Goal: Transaction & Acquisition: Purchase product/service

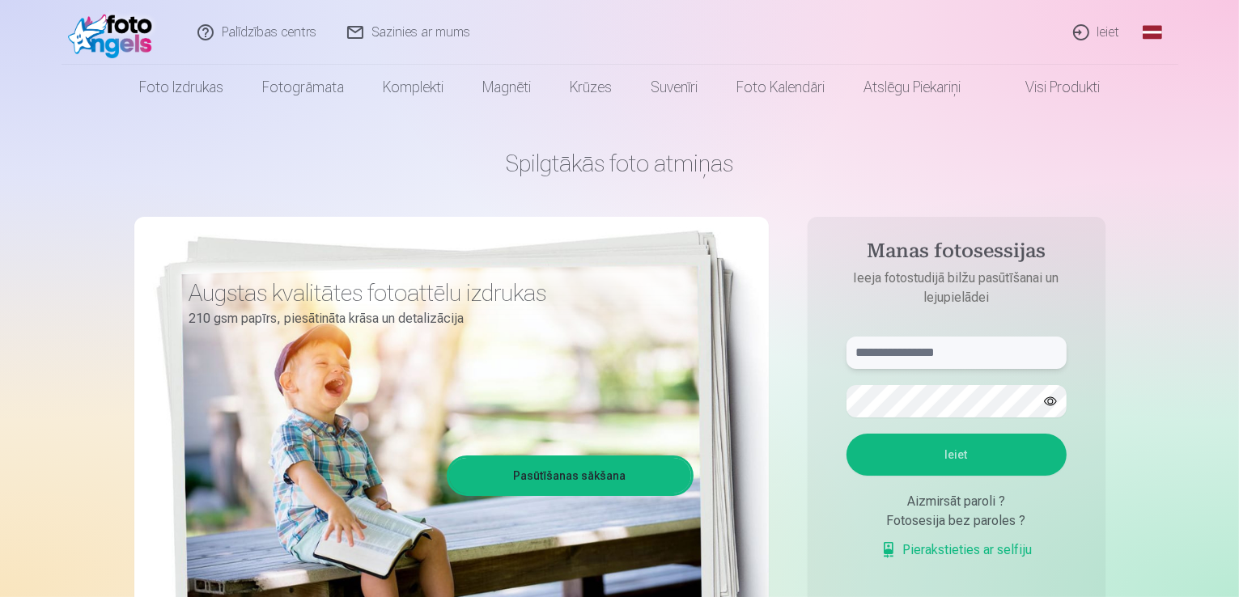
click at [990, 346] on input "text" at bounding box center [957, 353] width 220 height 32
type input "**********"
click at [1013, 455] on button "Ieiet" at bounding box center [957, 455] width 220 height 42
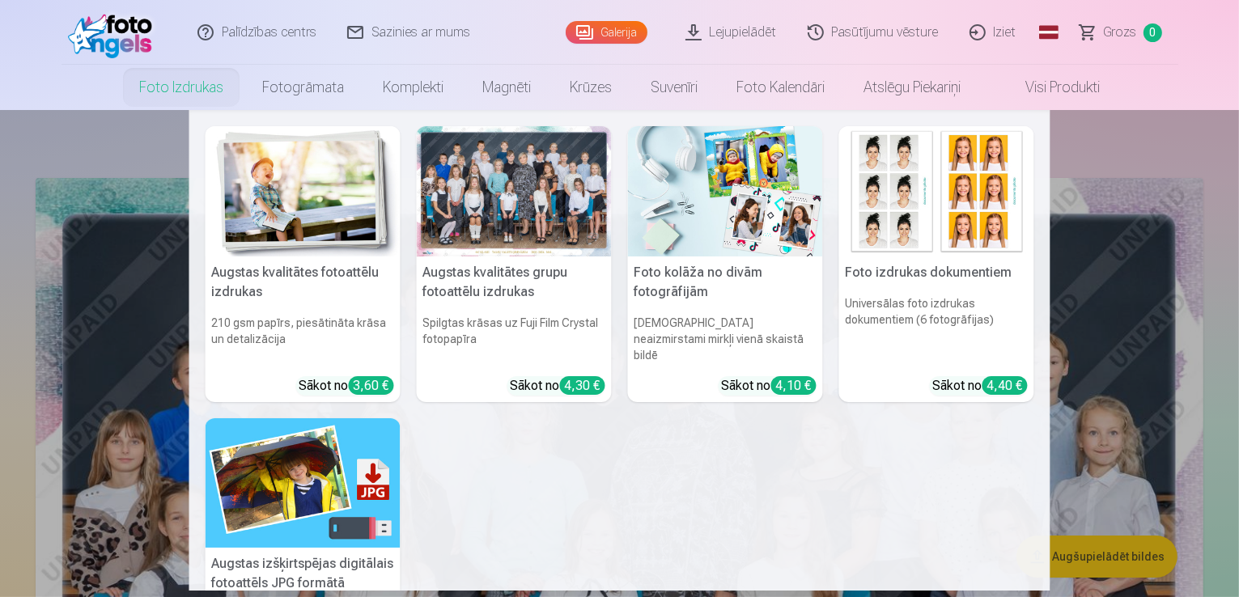
click at [444, 278] on h5 "Augstas kvalitātes grupu fotoattēlu izdrukas" at bounding box center [514, 283] width 195 height 52
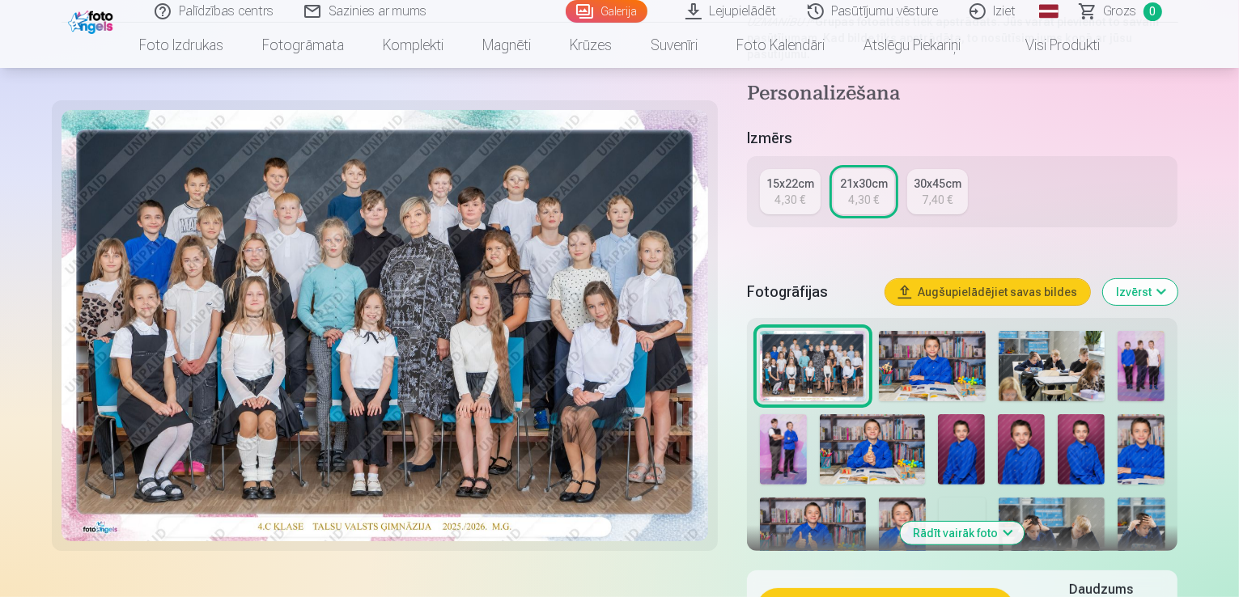
scroll to position [324, 0]
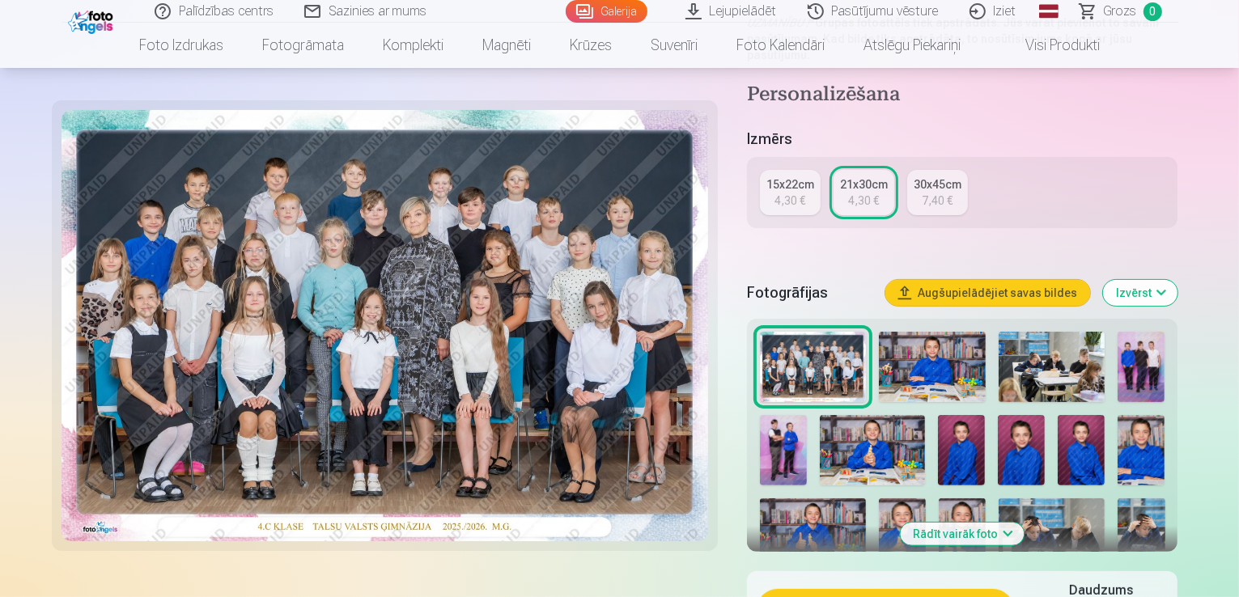
click at [870, 193] on div "4,30 €" at bounding box center [863, 201] width 31 height 16
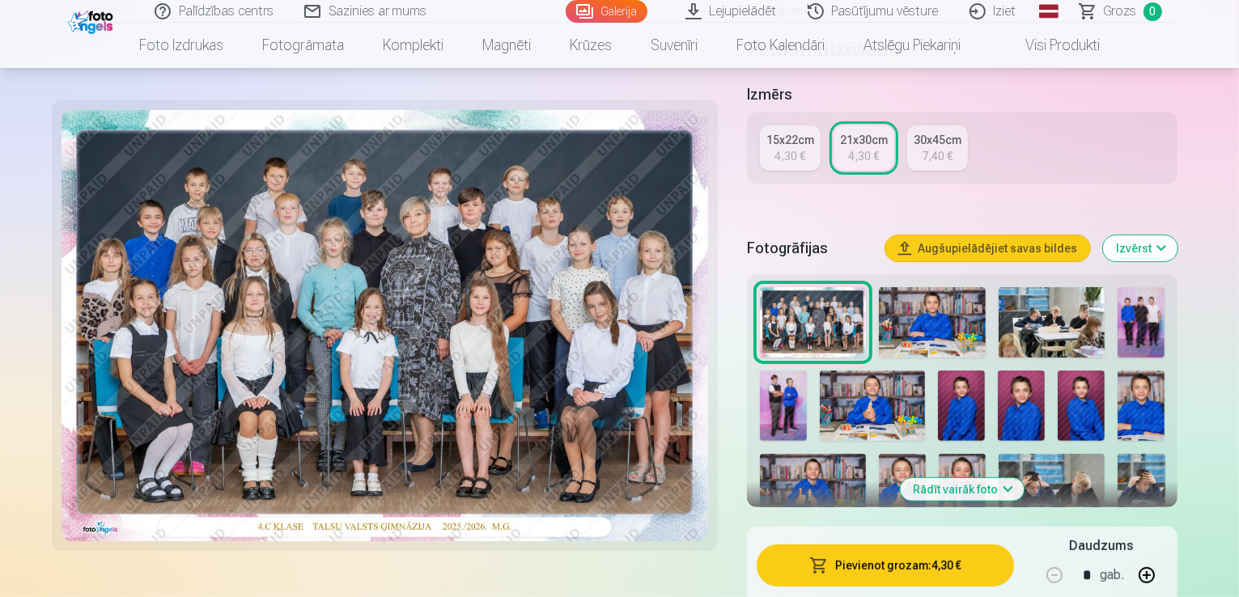
scroll to position [567, 0]
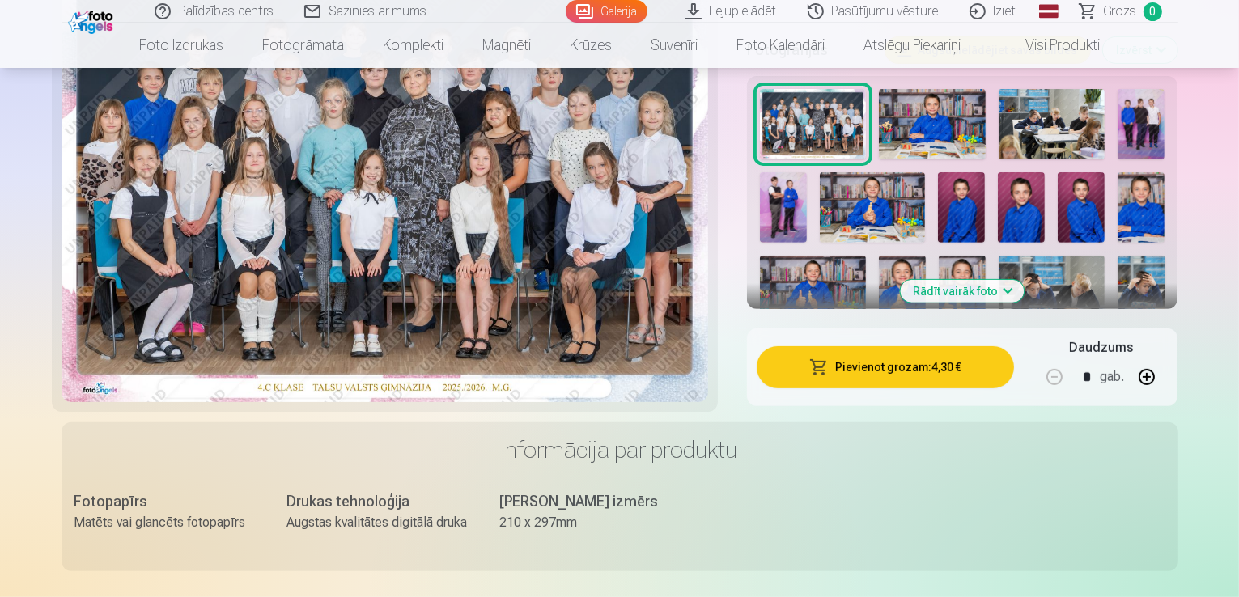
click at [860, 346] on button "Pievienot grozam : 4,30 €" at bounding box center [886, 367] width 258 height 42
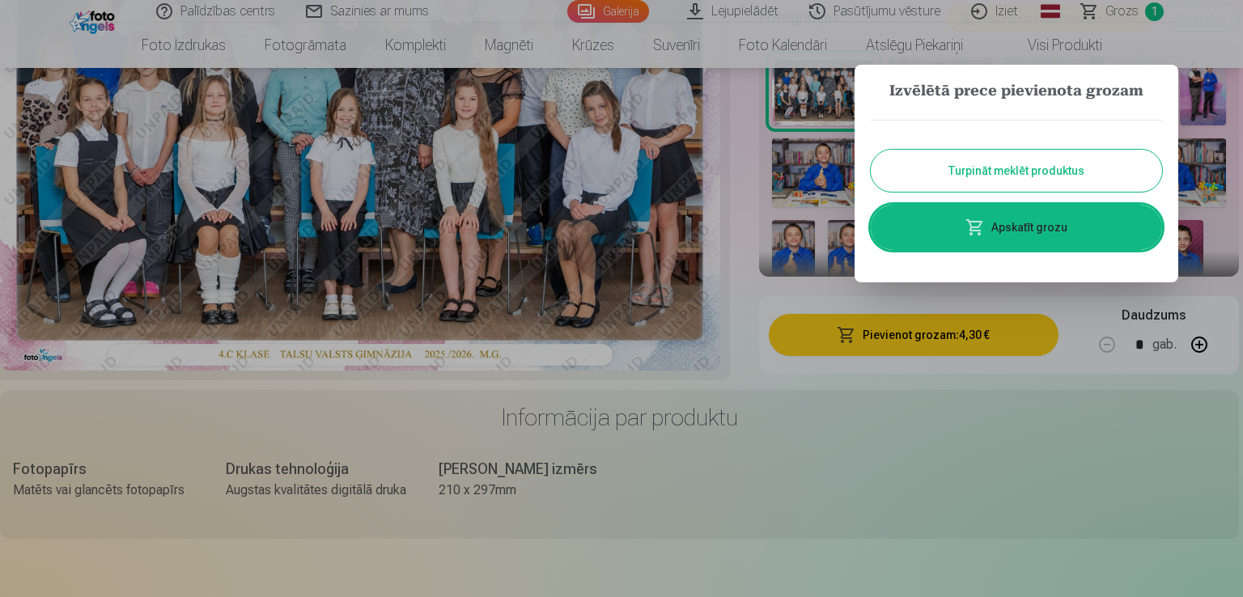
click at [997, 179] on button "Turpināt meklēt produktus" at bounding box center [1016, 171] width 291 height 42
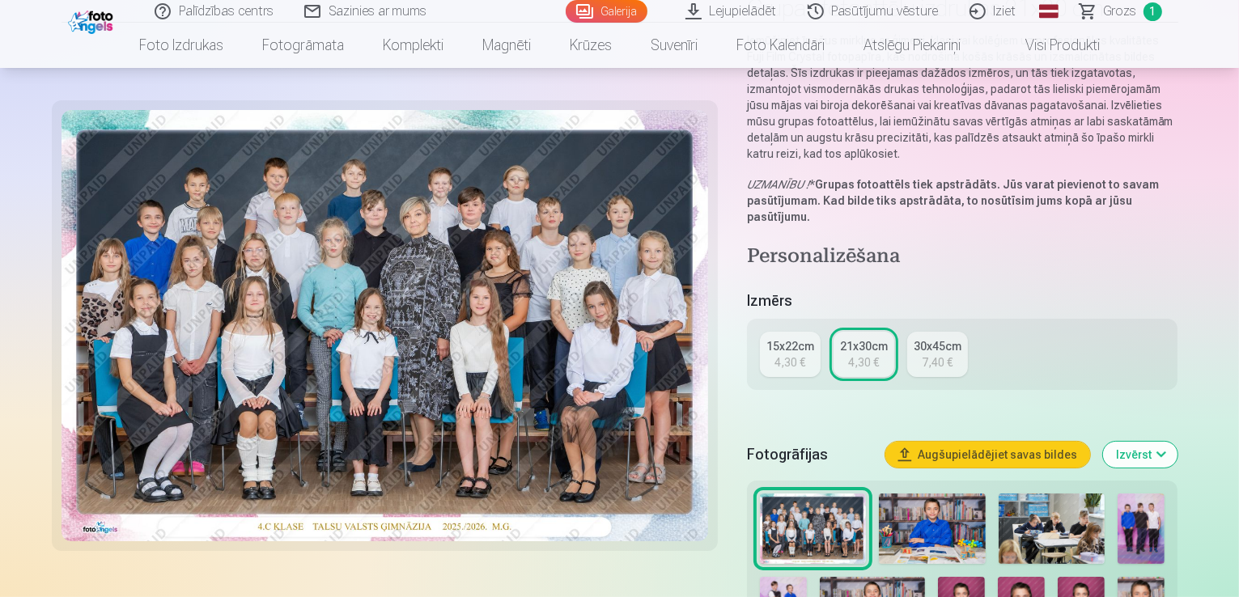
scroll to position [324, 0]
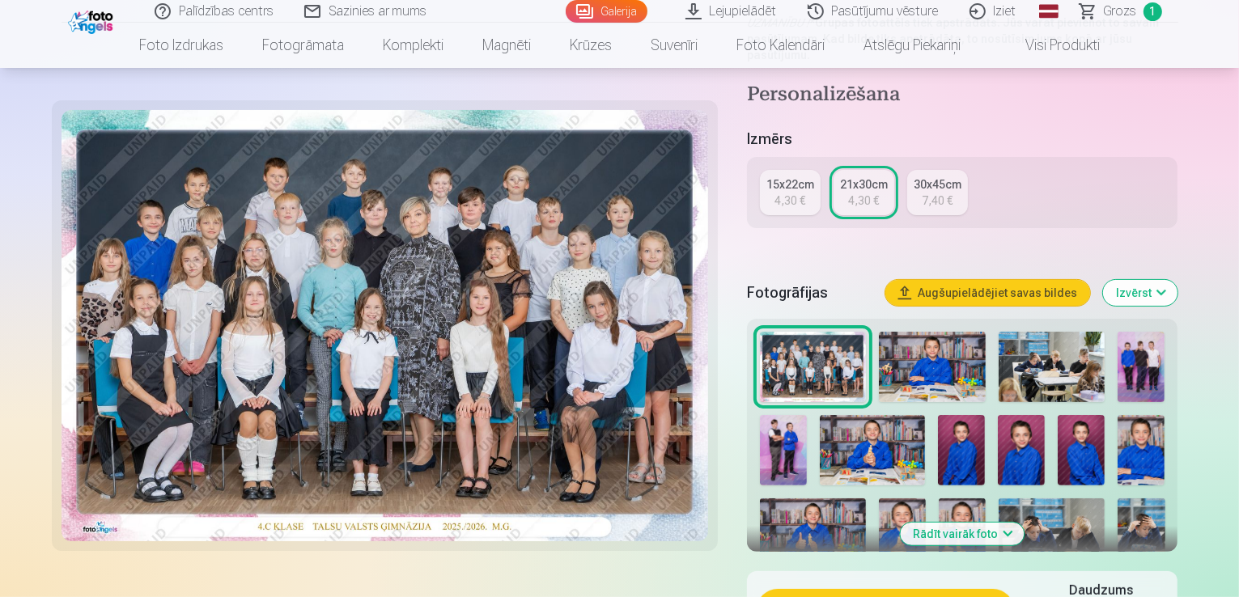
click at [924, 333] on img at bounding box center [932, 367] width 107 height 71
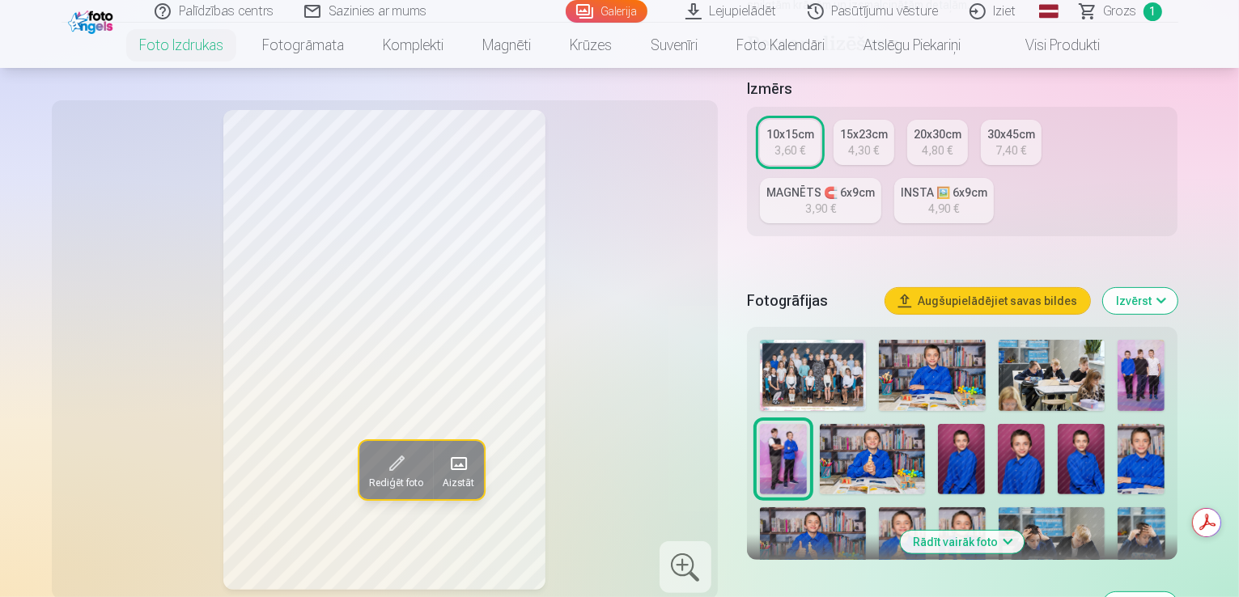
click at [1000, 531] on button "Rādīt vairāk foto" at bounding box center [963, 542] width 124 height 23
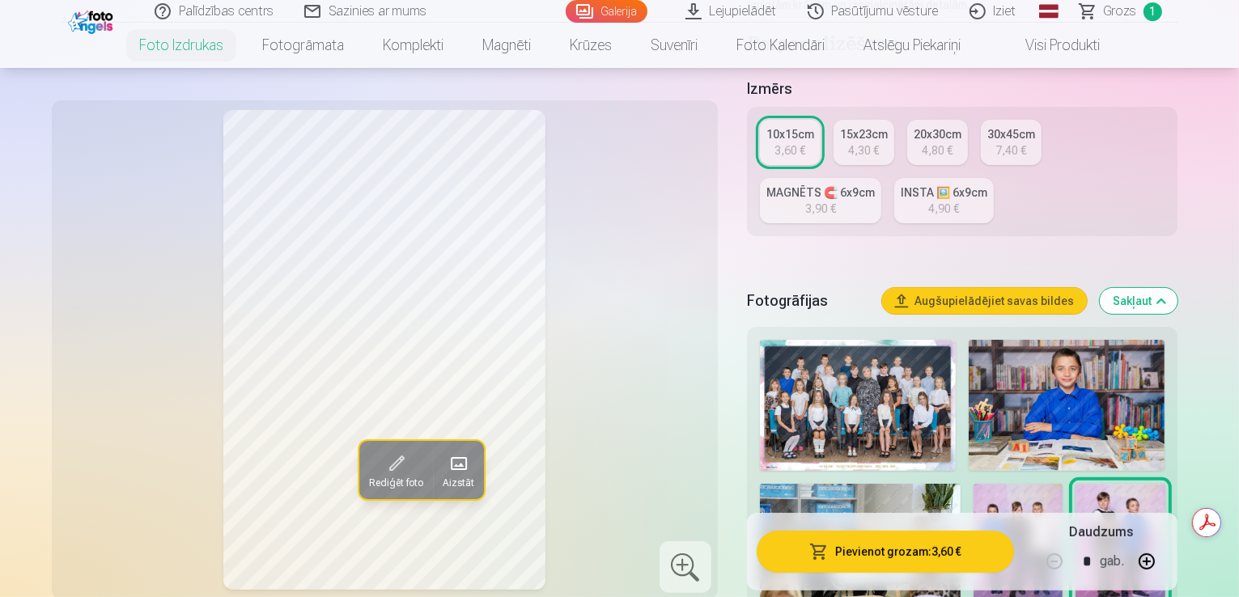
click at [1055, 347] on img at bounding box center [1067, 405] width 197 height 131
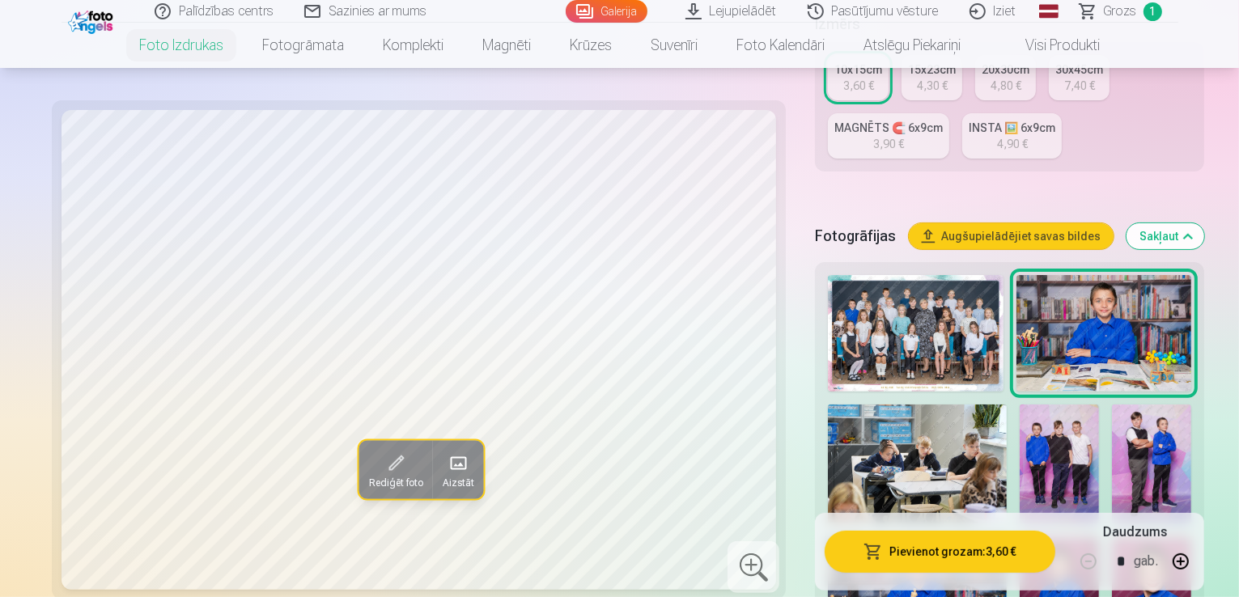
scroll to position [486, 0]
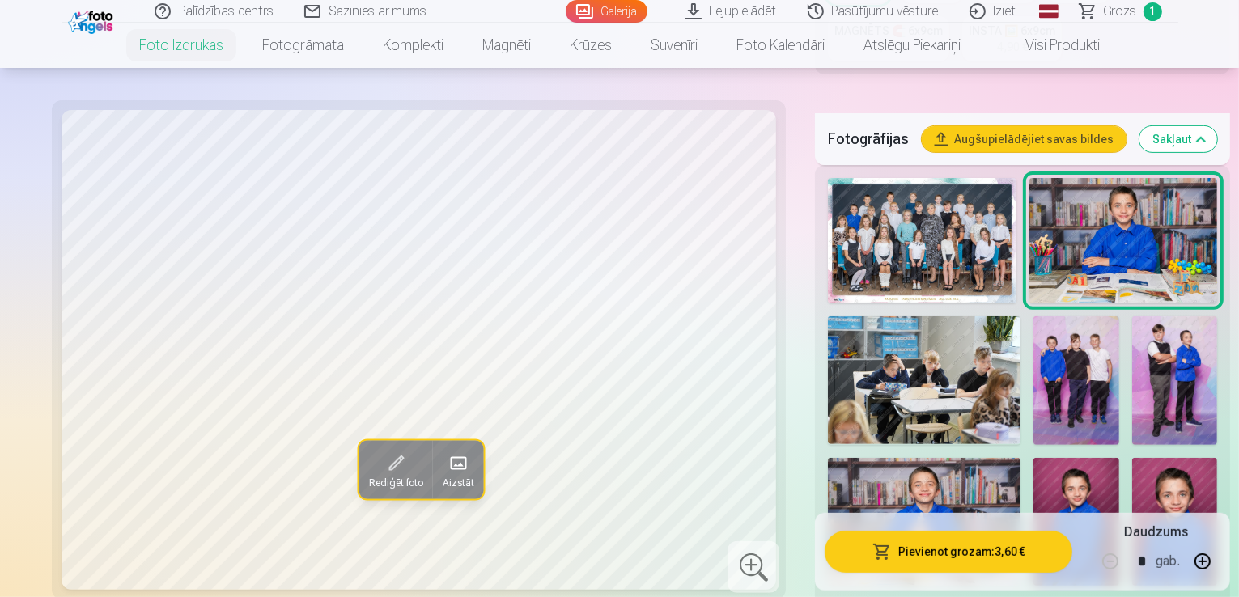
click at [830, 321] on img at bounding box center [924, 380] width 193 height 128
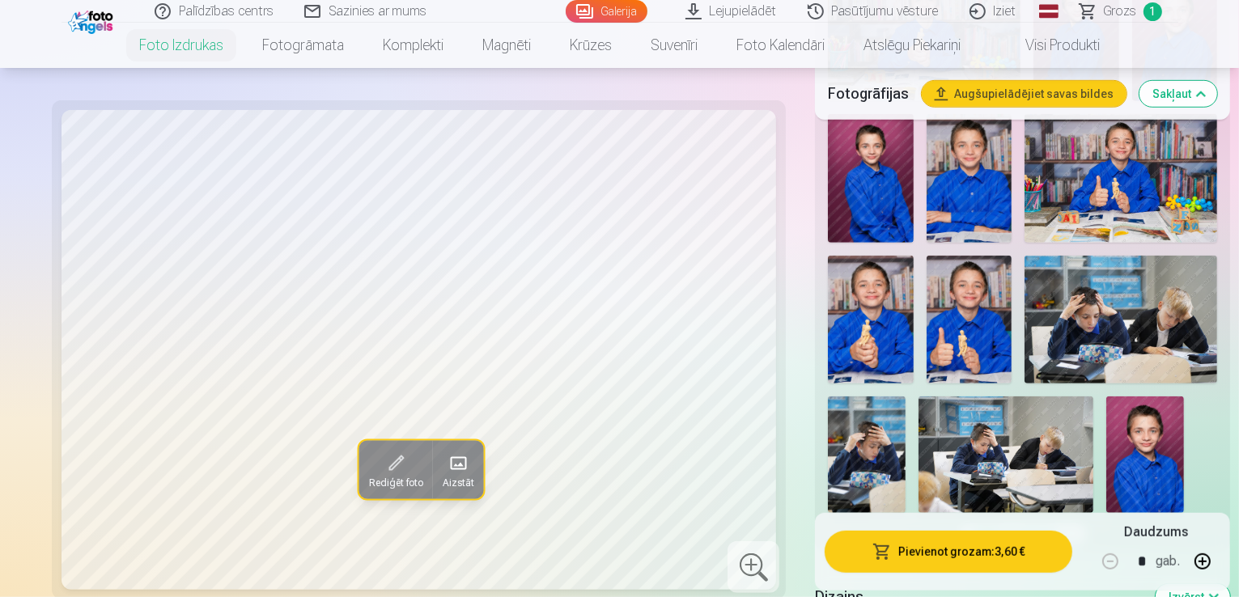
scroll to position [971, 0]
click at [1025, 310] on img at bounding box center [1121, 319] width 193 height 128
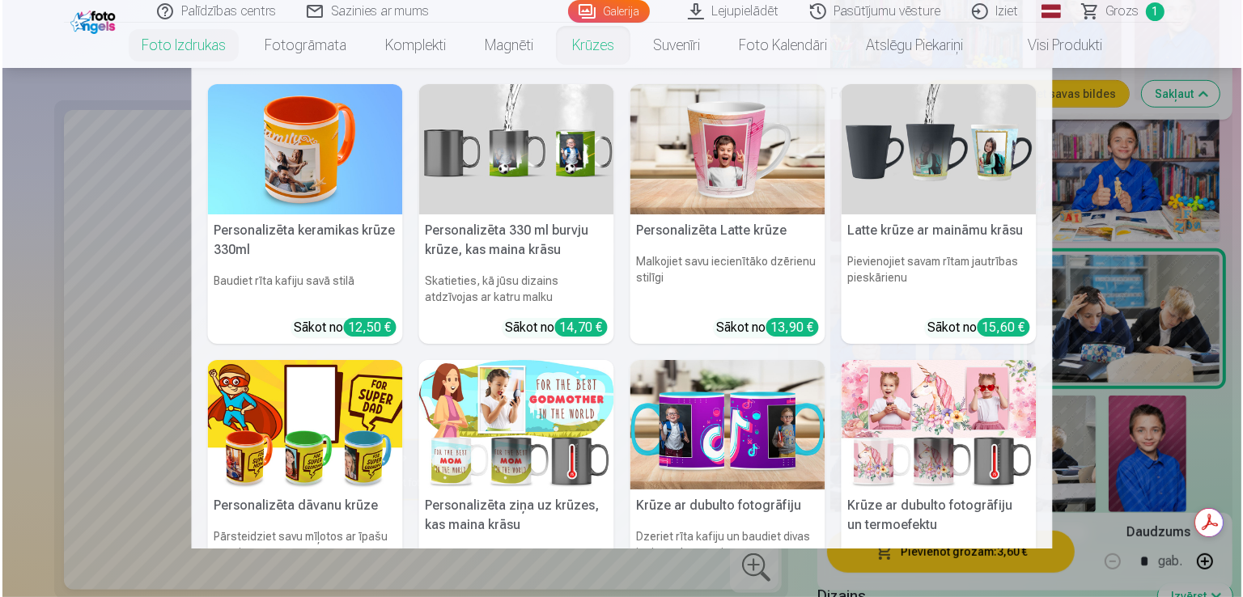
scroll to position [0, 0]
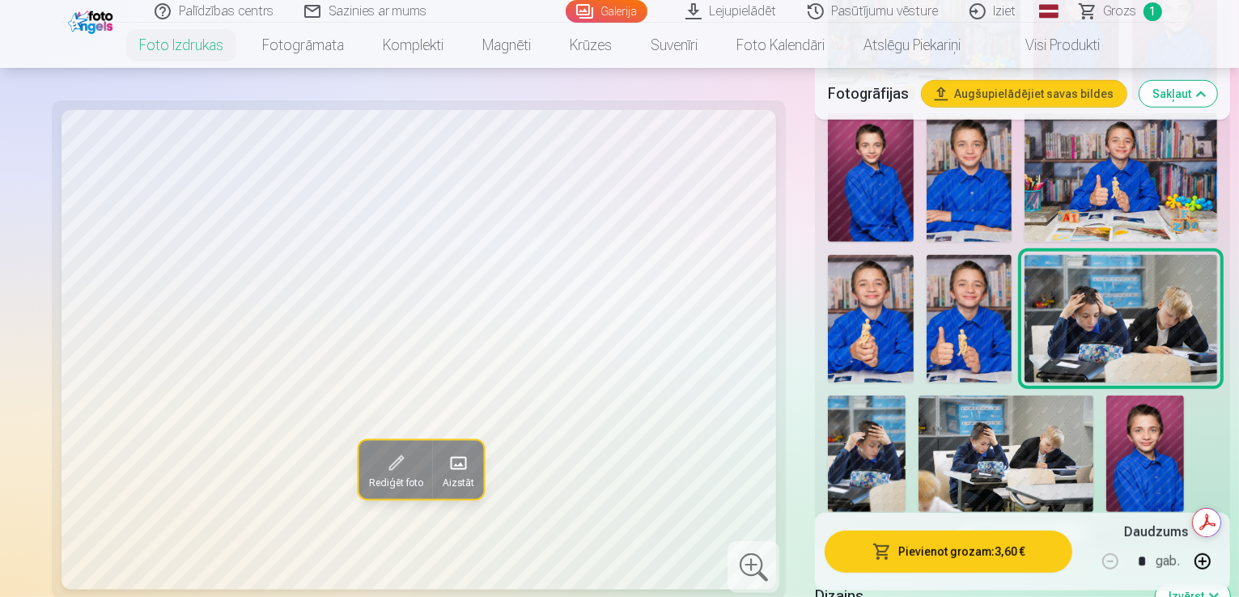
click at [908, 558] on button "Pievienot grozam : 3,60 €" at bounding box center [949, 552] width 248 height 42
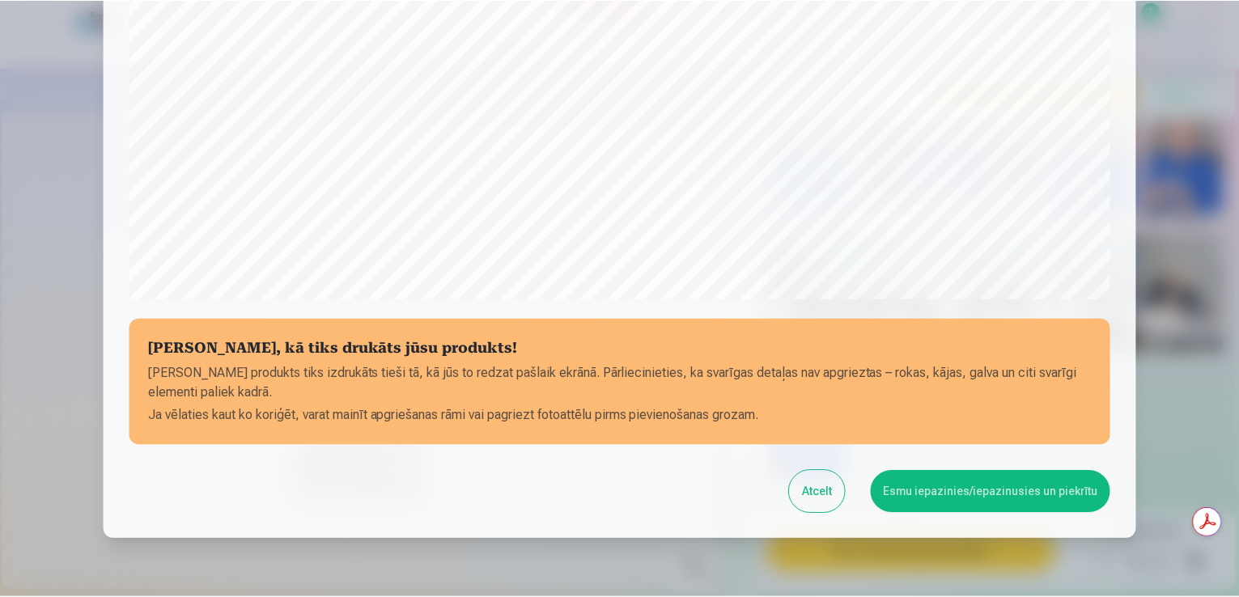
scroll to position [568, 0]
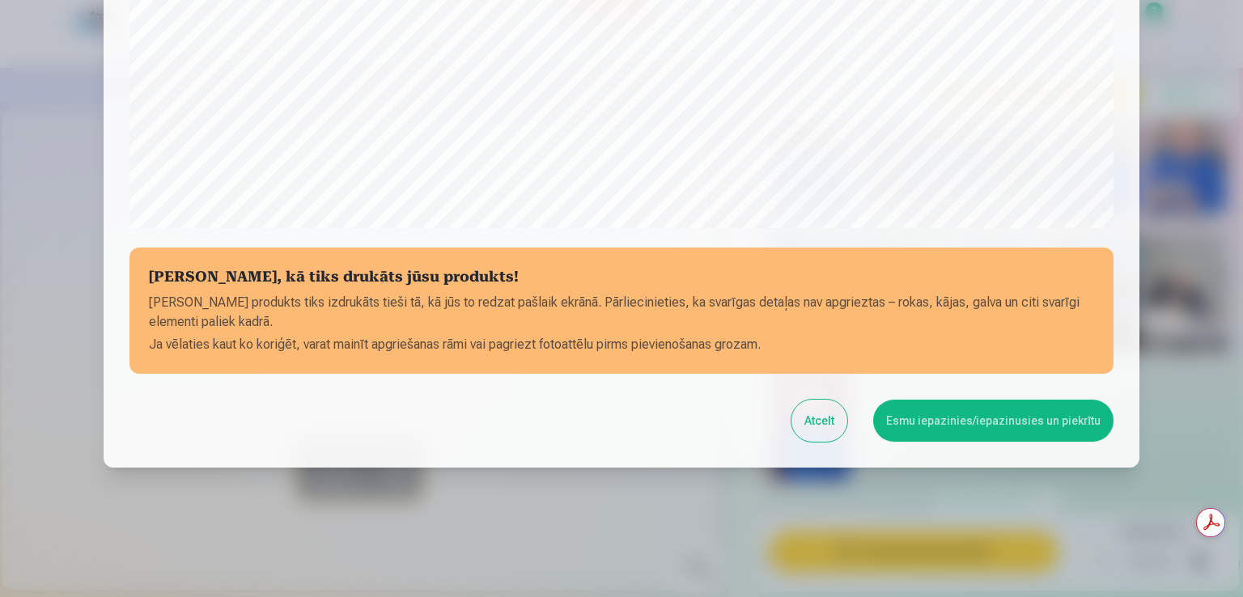
click at [1002, 414] on button "Esmu iepazinies/iepazinusies un piekrītu" at bounding box center [993, 421] width 240 height 42
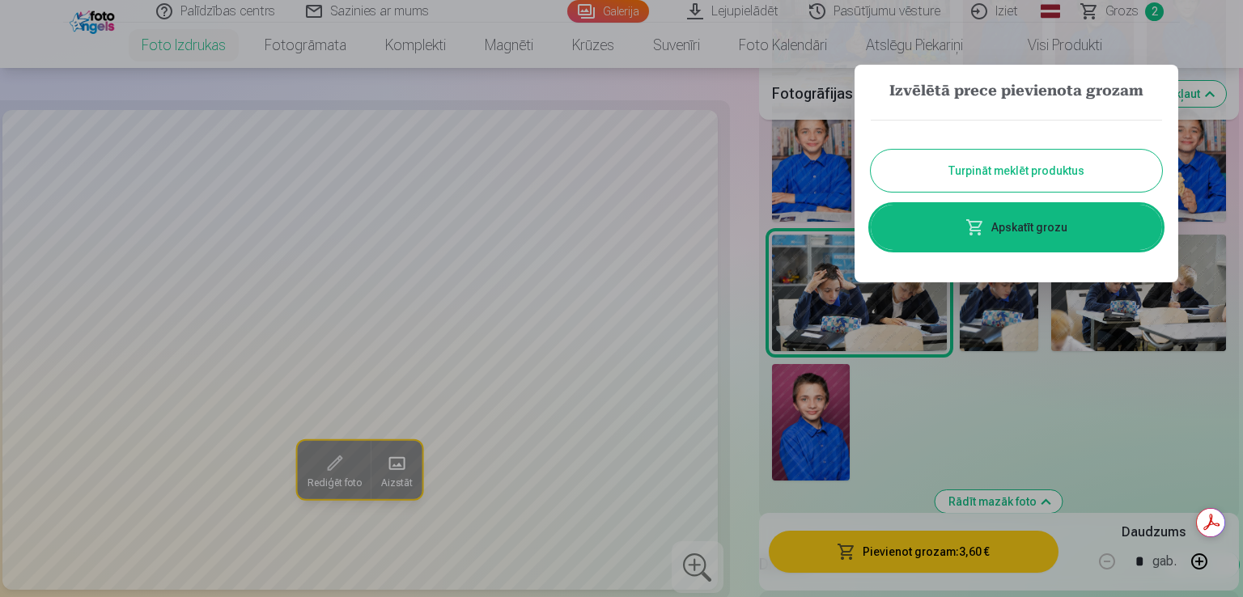
click at [1063, 161] on button "Turpināt meklēt produktus" at bounding box center [1016, 171] width 291 height 42
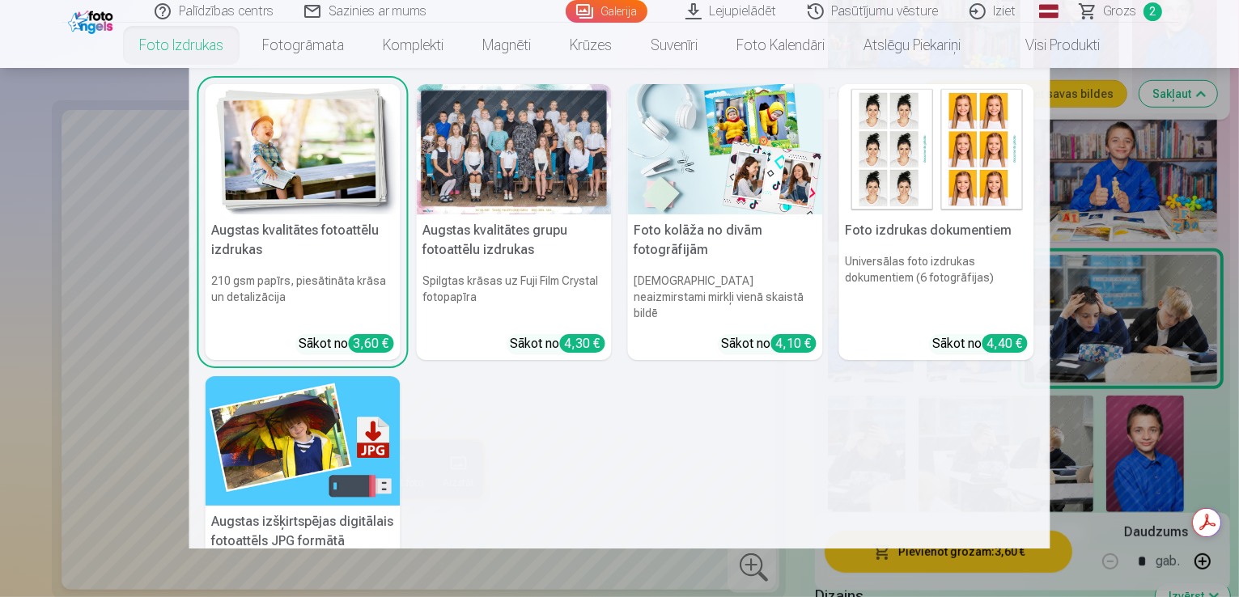
click at [1187, 425] on nav "Augstas kvalitātes fotoattēlu izdrukas 210 gsm papīrs, piesātināta krāsa un det…" at bounding box center [619, 308] width 1239 height 481
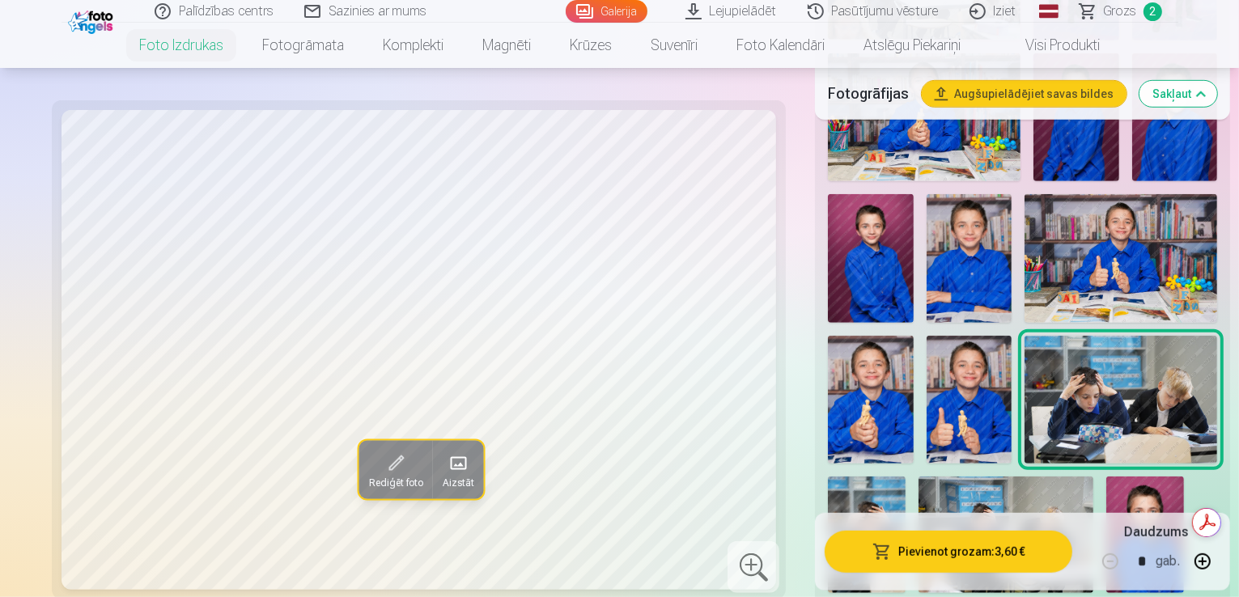
scroll to position [0, 0]
click at [906, 477] on img at bounding box center [867, 535] width 78 height 117
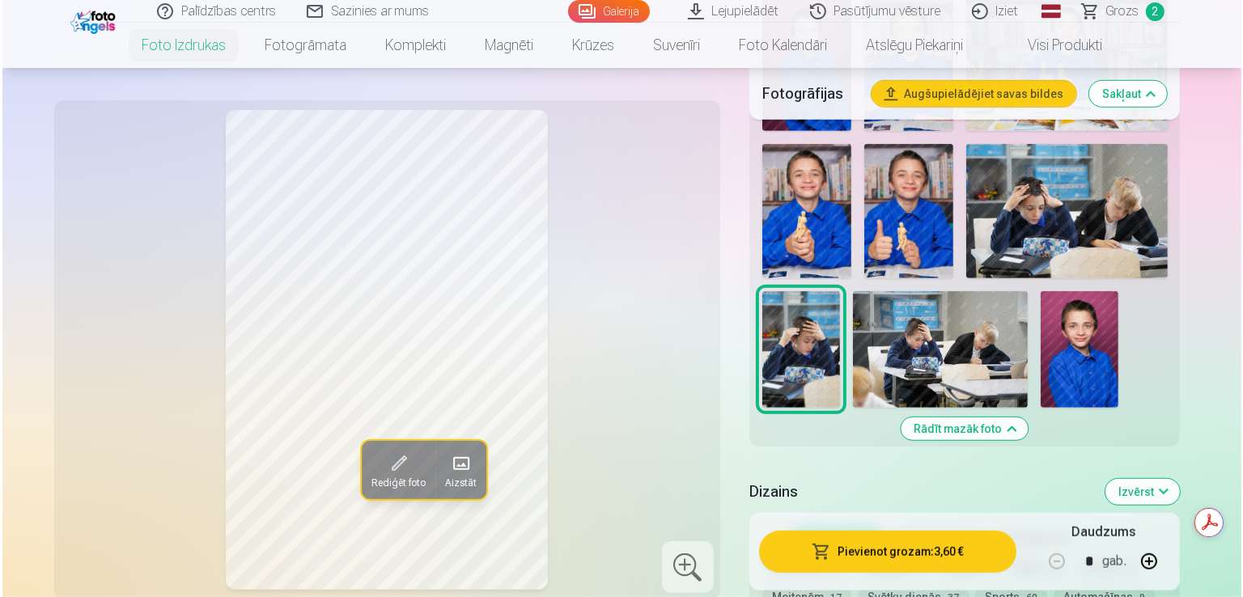
scroll to position [1133, 0]
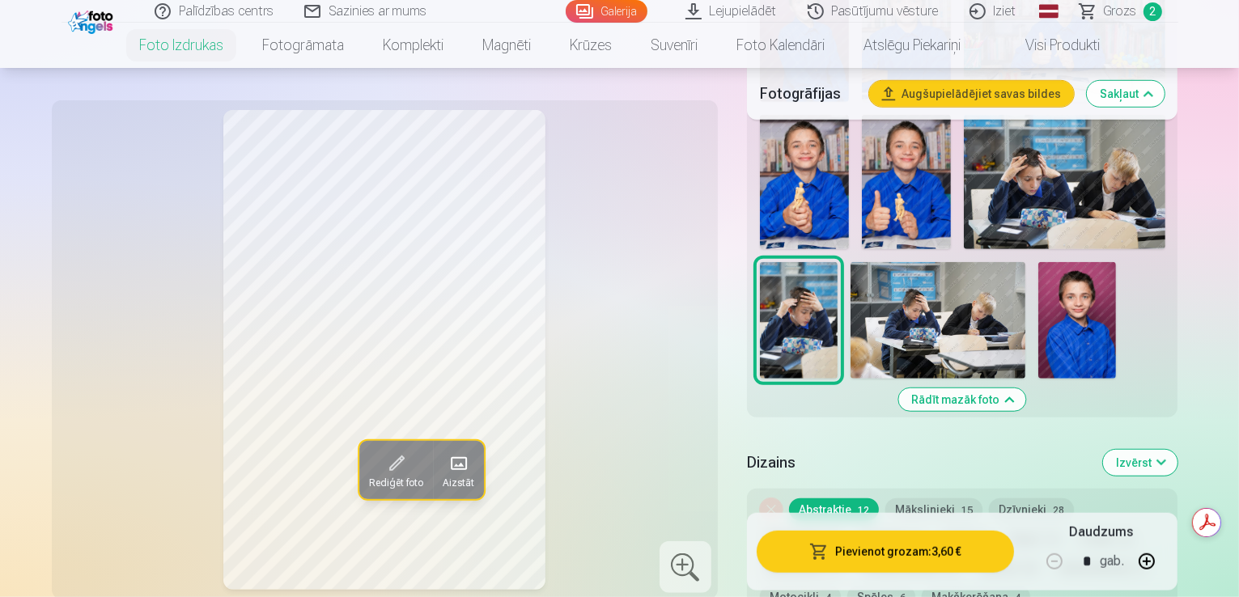
click at [1005, 552] on button "Pievienot grozam : 3,60 €" at bounding box center [886, 552] width 258 height 42
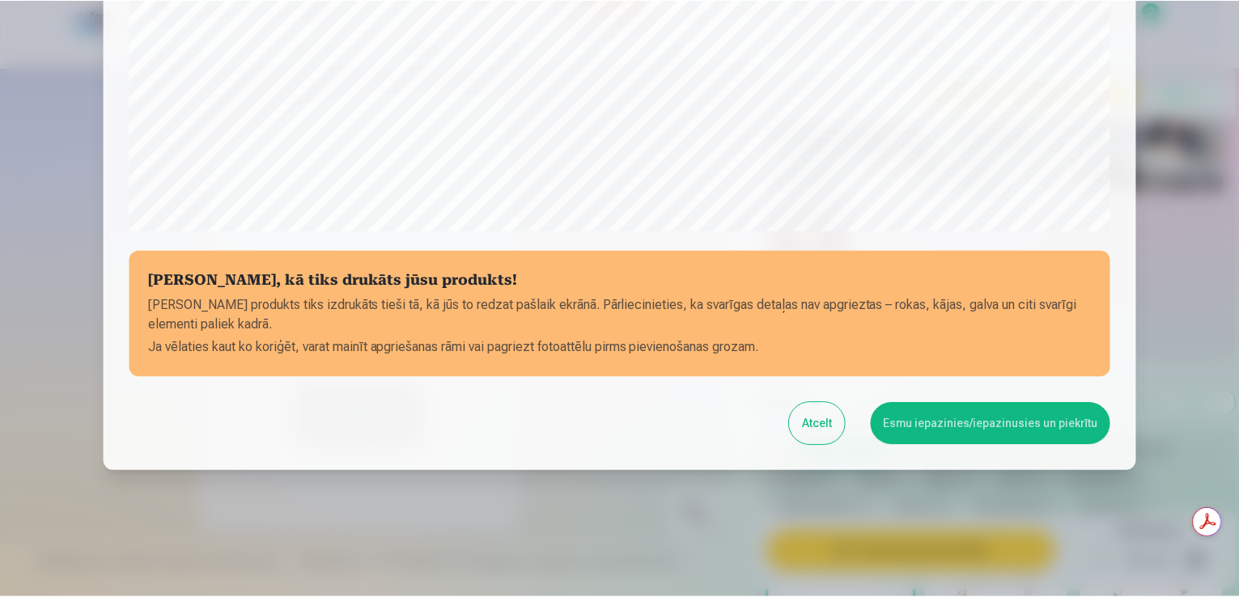
scroll to position [568, 0]
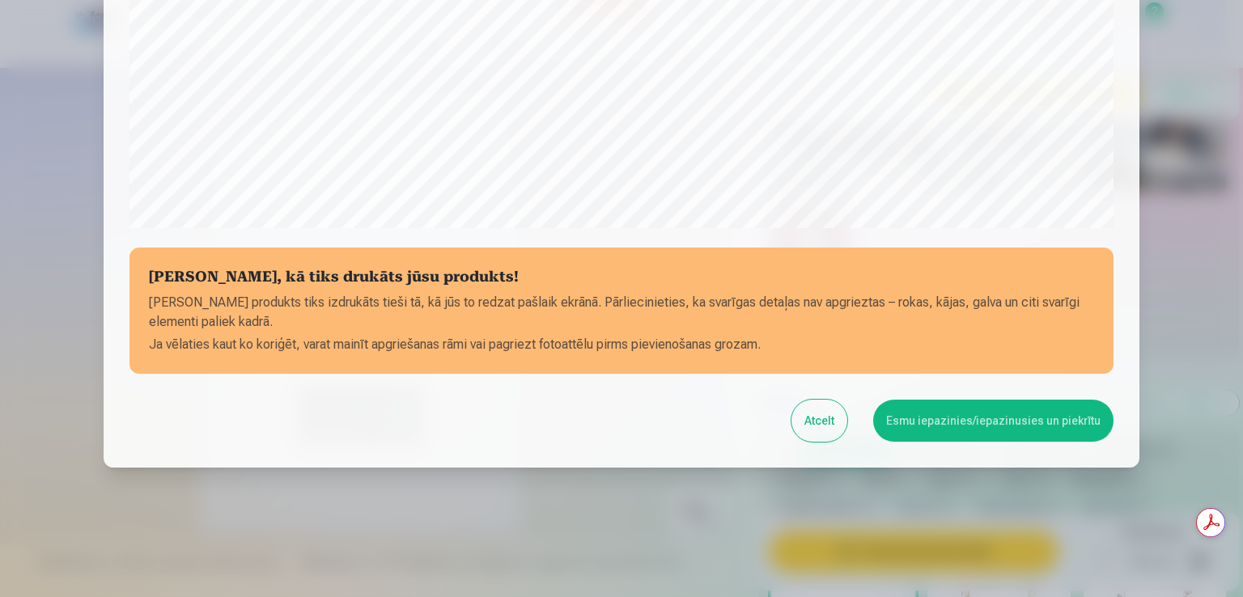
click at [918, 427] on button "Esmu iepazinies/iepazinusies un piekrītu" at bounding box center [993, 421] width 240 height 42
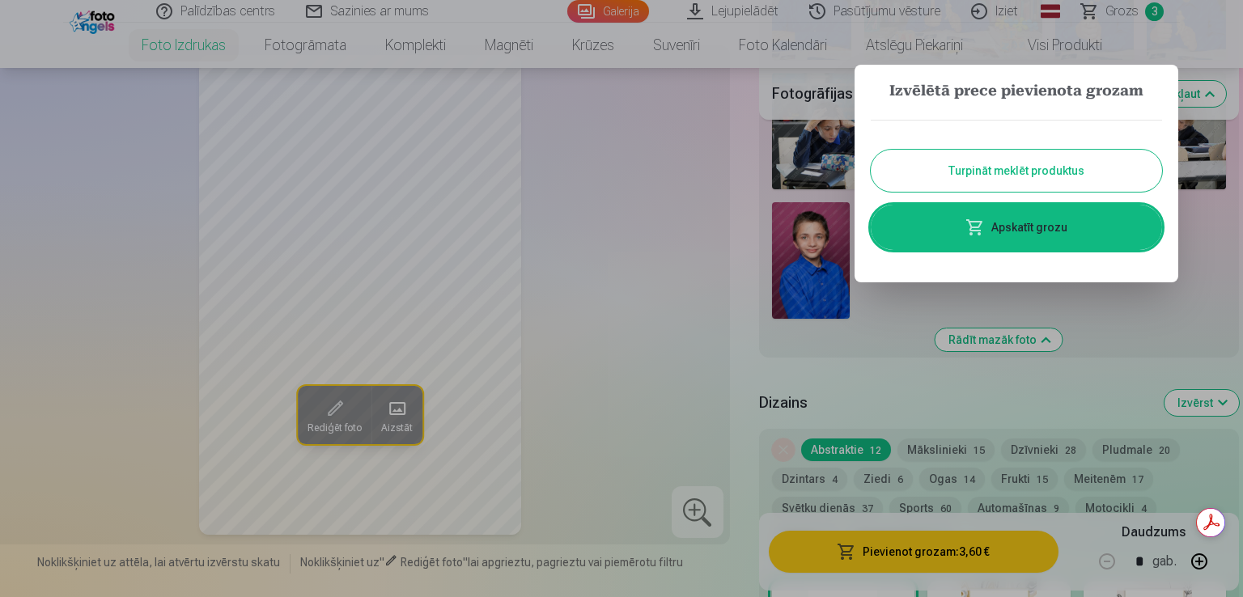
click at [718, 212] on div at bounding box center [621, 298] width 1243 height 597
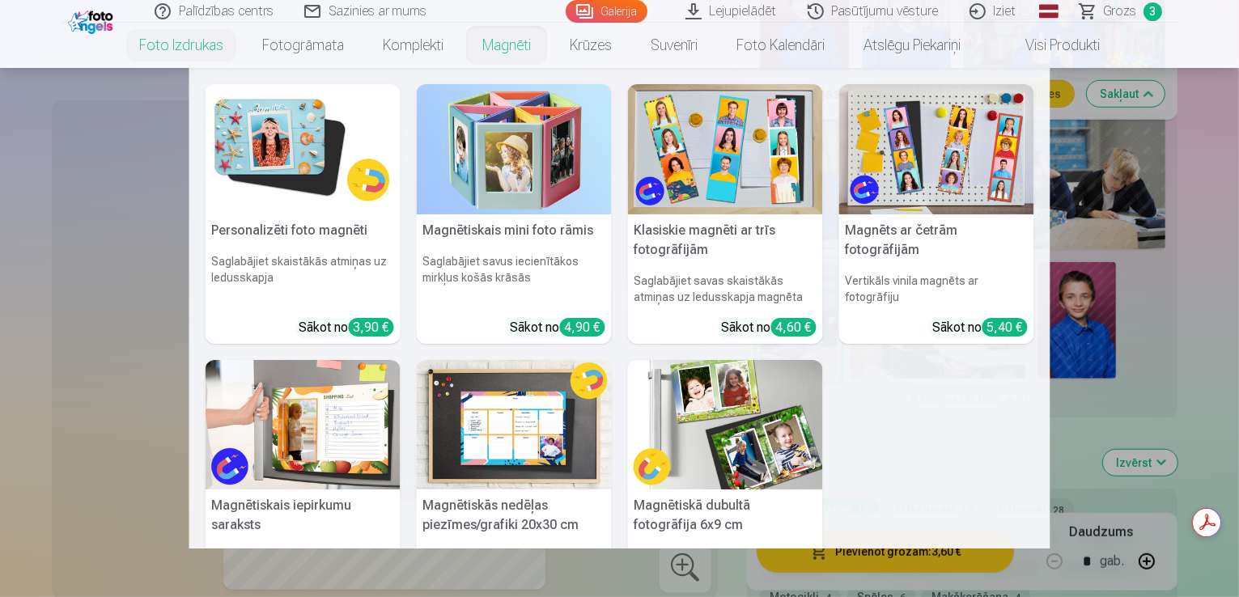
click at [483, 42] on link "Magnēti" at bounding box center [506, 45] width 87 height 45
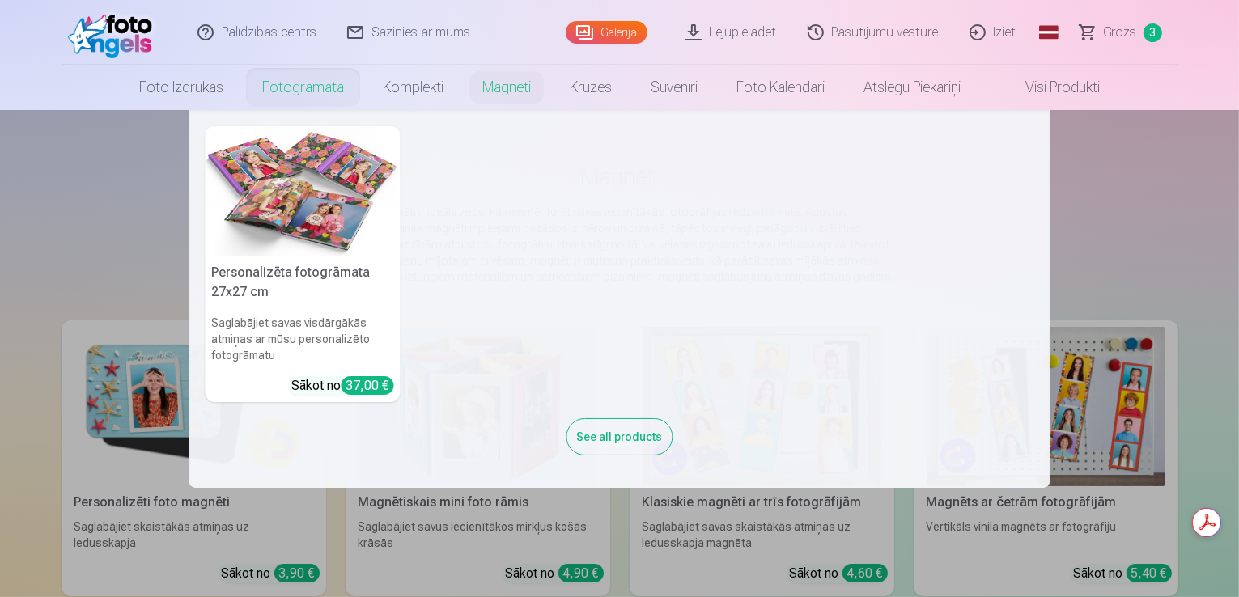
click at [95, 425] on nav "Personalizēta fotogrāmata 27x27 cm Saglabājiet savas visdārgākās atmiņas ar mūs…" at bounding box center [619, 299] width 1239 height 378
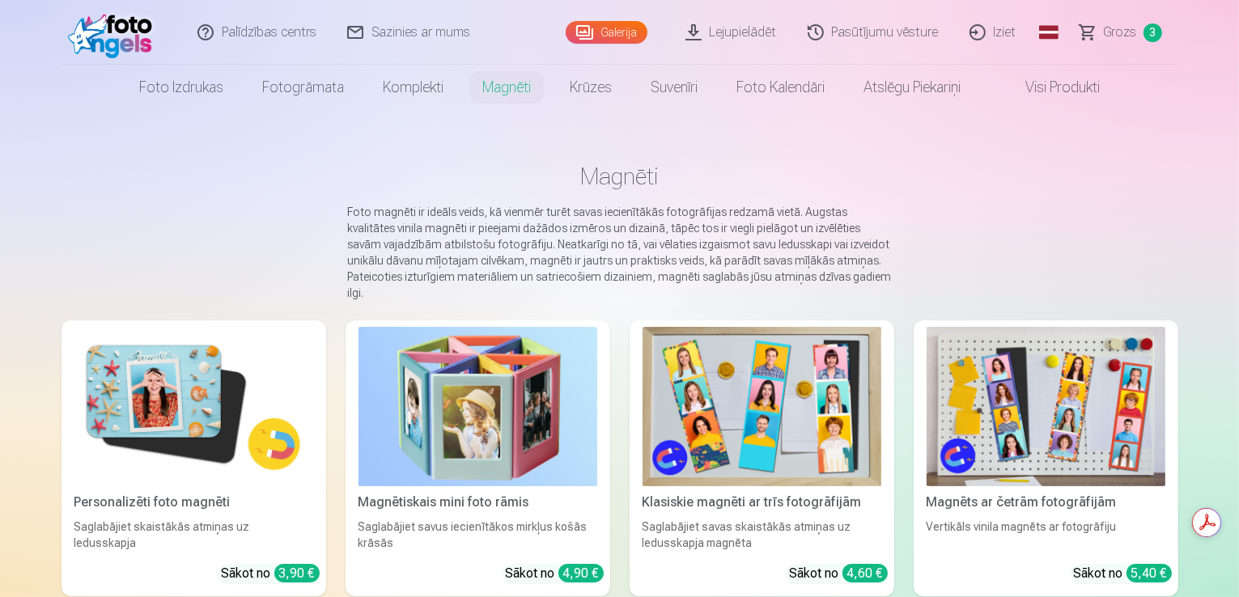
click at [202, 551] on link "Personalizēti foto magnēti Saglabājiet skaistākās atmiņas uz ledusskapja Sākot …" at bounding box center [194, 459] width 265 height 276
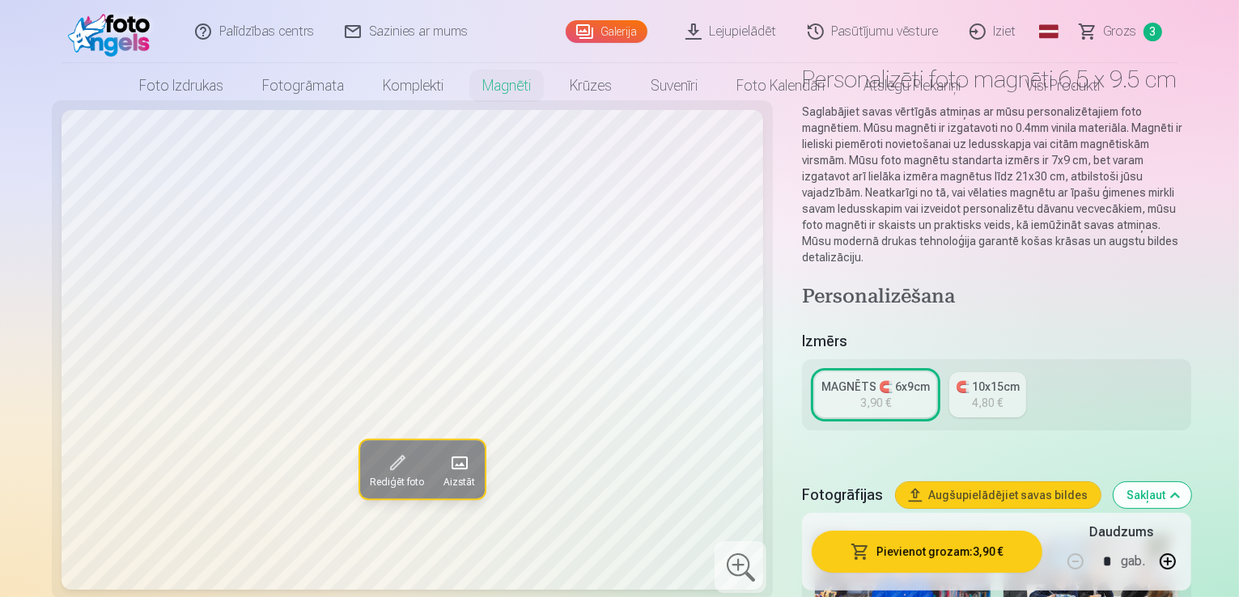
scroll to position [243, 0]
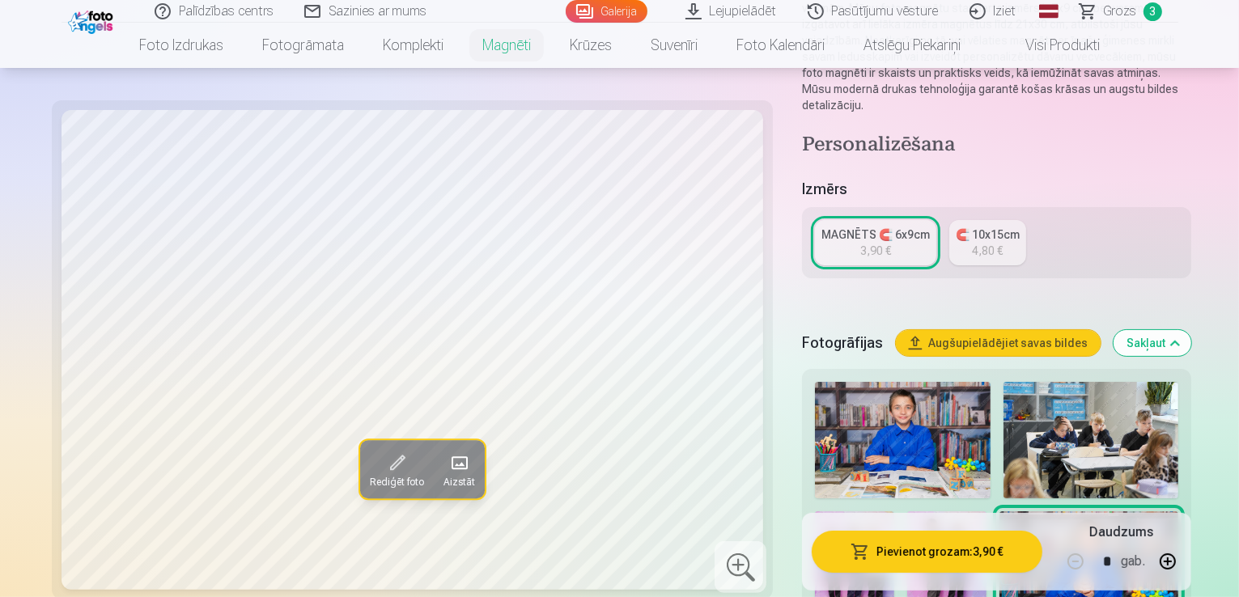
click at [860, 243] on div "3,90 €" at bounding box center [875, 251] width 31 height 16
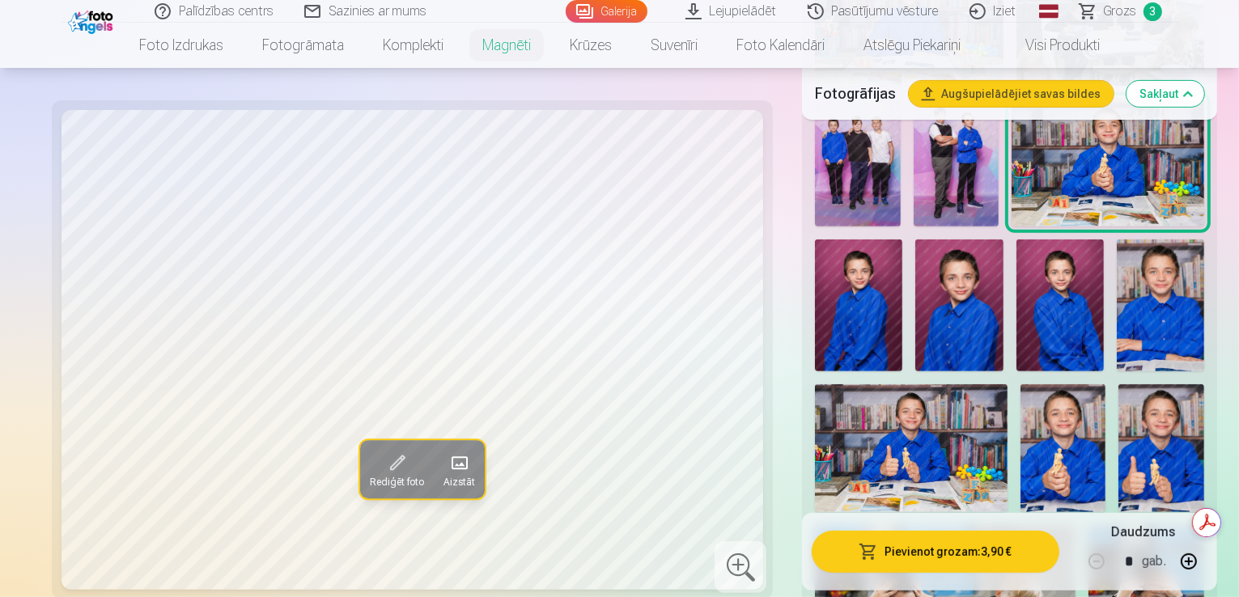
scroll to position [648, 0]
click at [1117, 282] on img at bounding box center [1160, 305] width 87 height 131
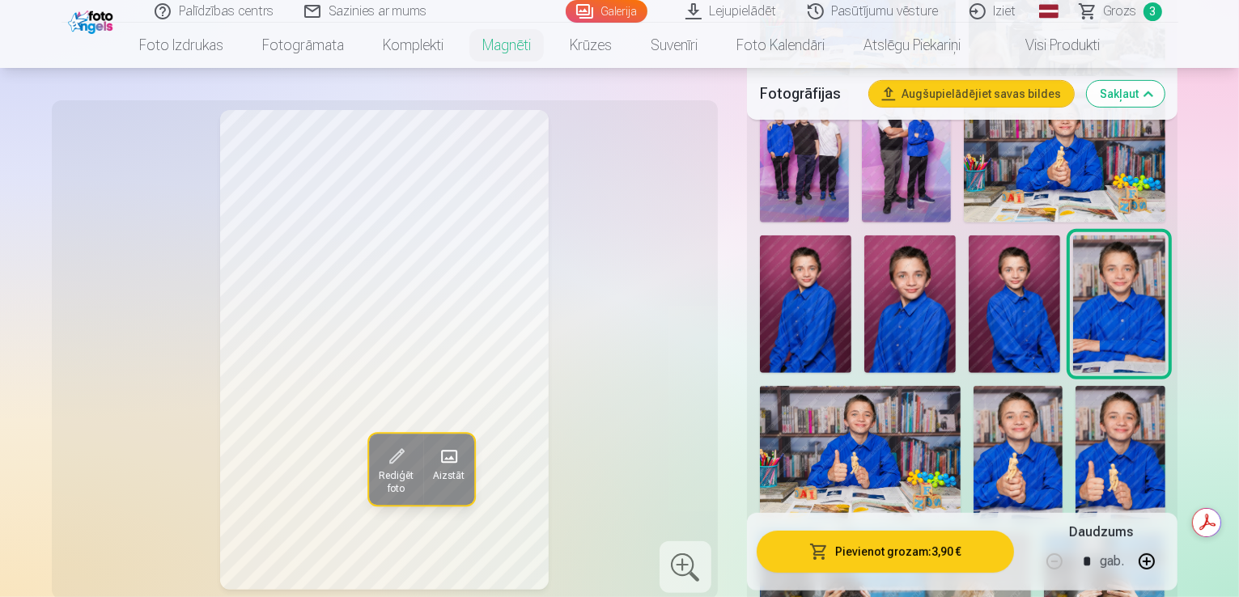
click at [1063, 386] on img at bounding box center [1018, 453] width 89 height 134
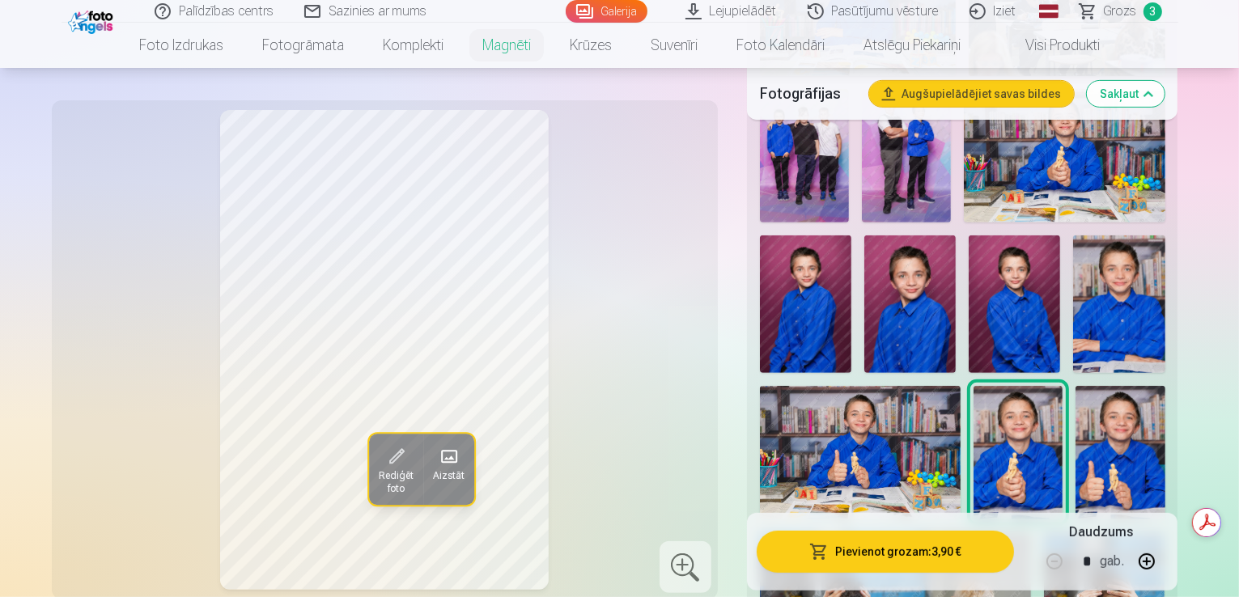
click at [969, 262] on img at bounding box center [1014, 305] width 91 height 138
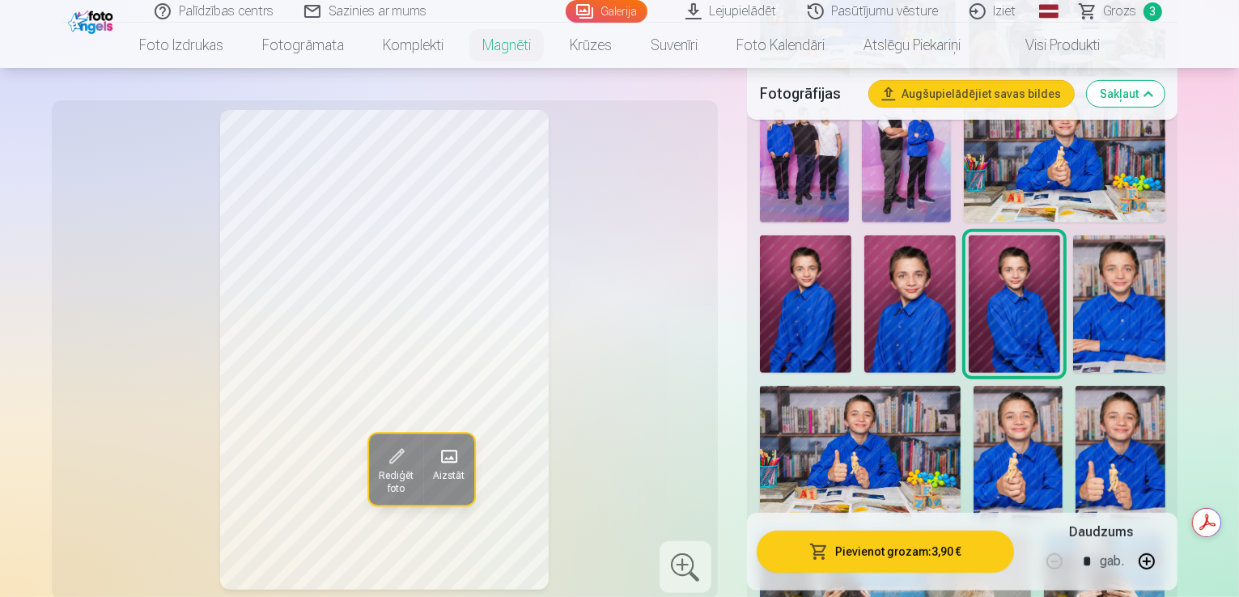
click at [1073, 273] on img at bounding box center [1118, 305] width 91 height 138
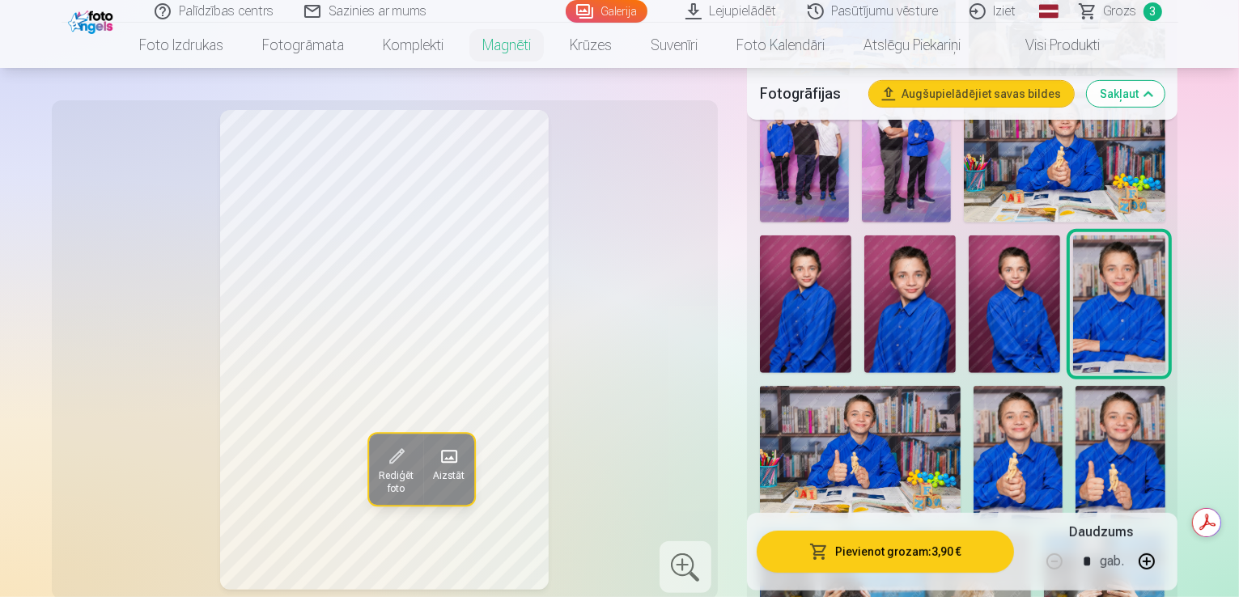
click at [1063, 386] on img at bounding box center [1018, 453] width 89 height 134
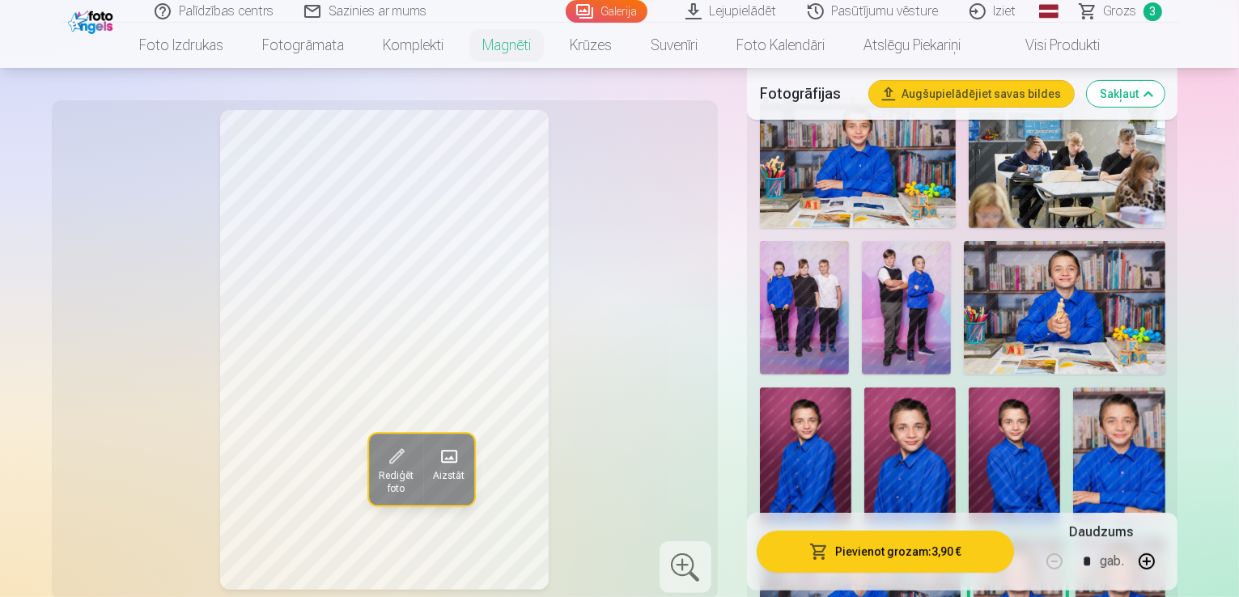
scroll to position [486, 0]
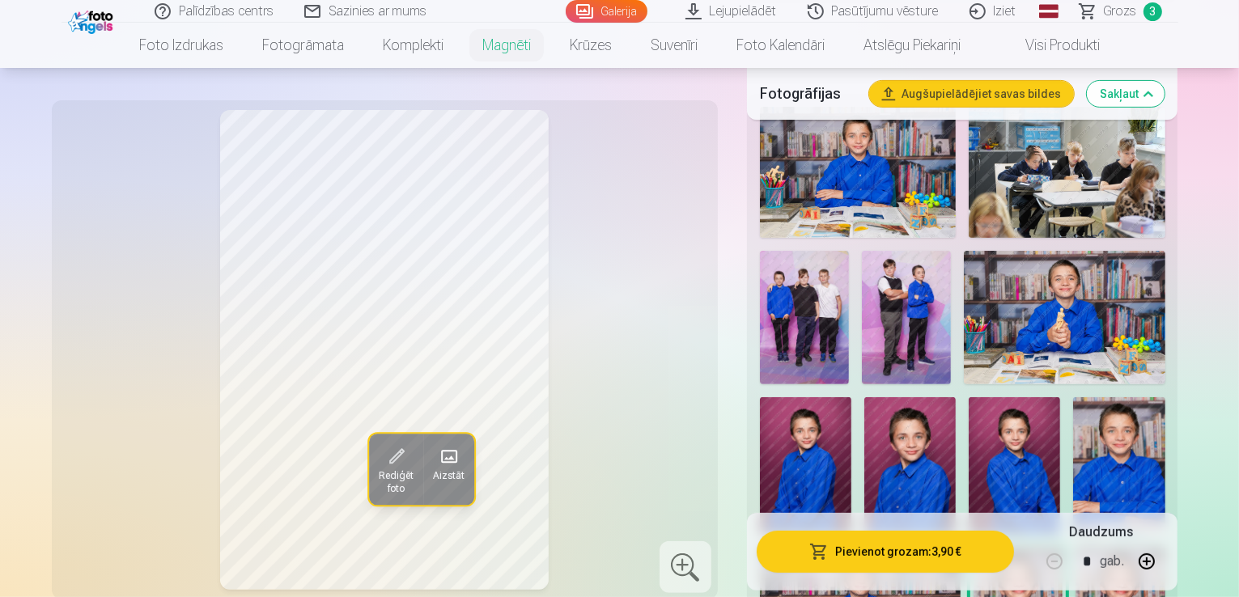
click at [956, 397] on img at bounding box center [909, 466] width 91 height 138
click at [852, 397] on img at bounding box center [805, 466] width 91 height 138
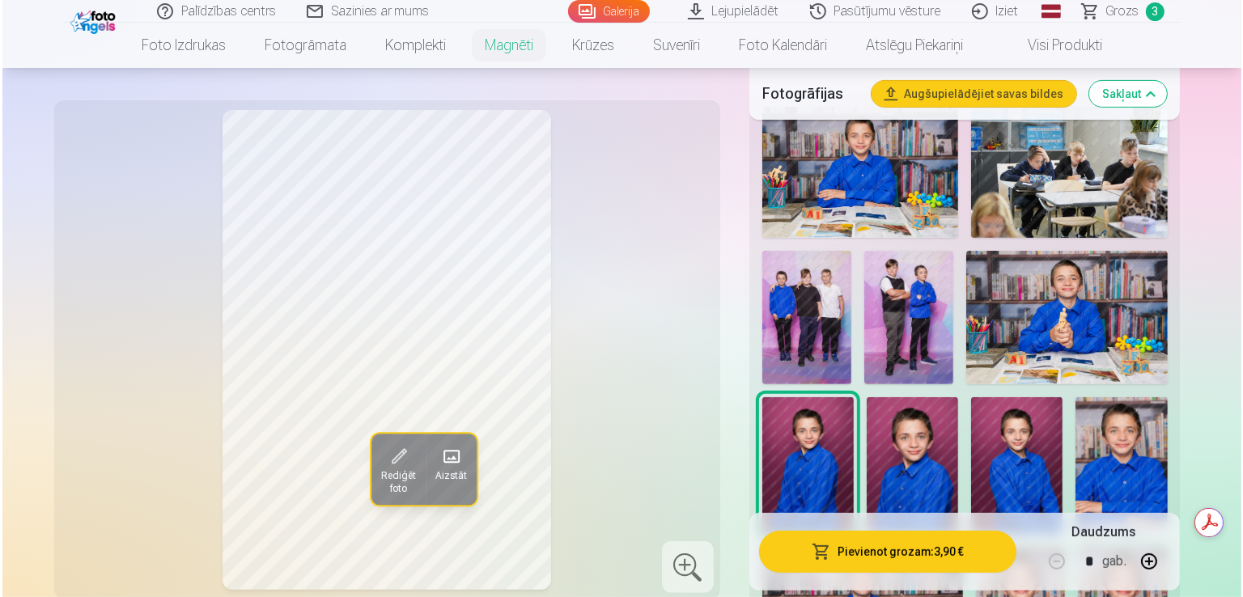
scroll to position [0, 0]
click at [1166, 564] on button "button" at bounding box center [1147, 561] width 39 height 39
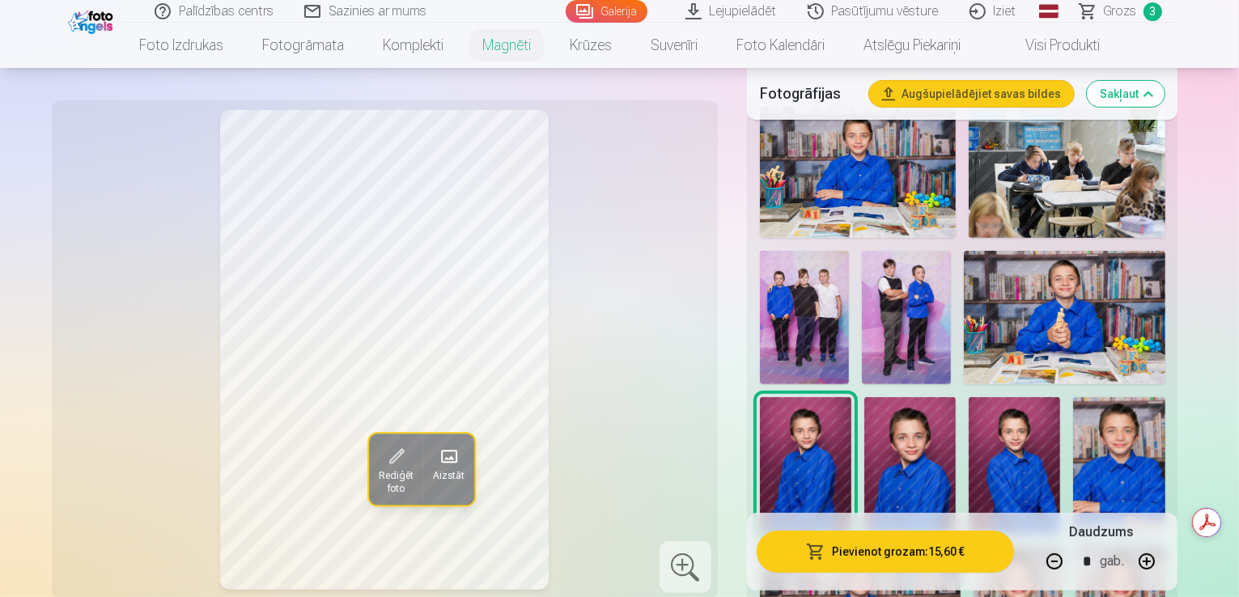
type input "*"
click at [945, 545] on button "Pievienot grozam : 19,50 €" at bounding box center [886, 552] width 258 height 42
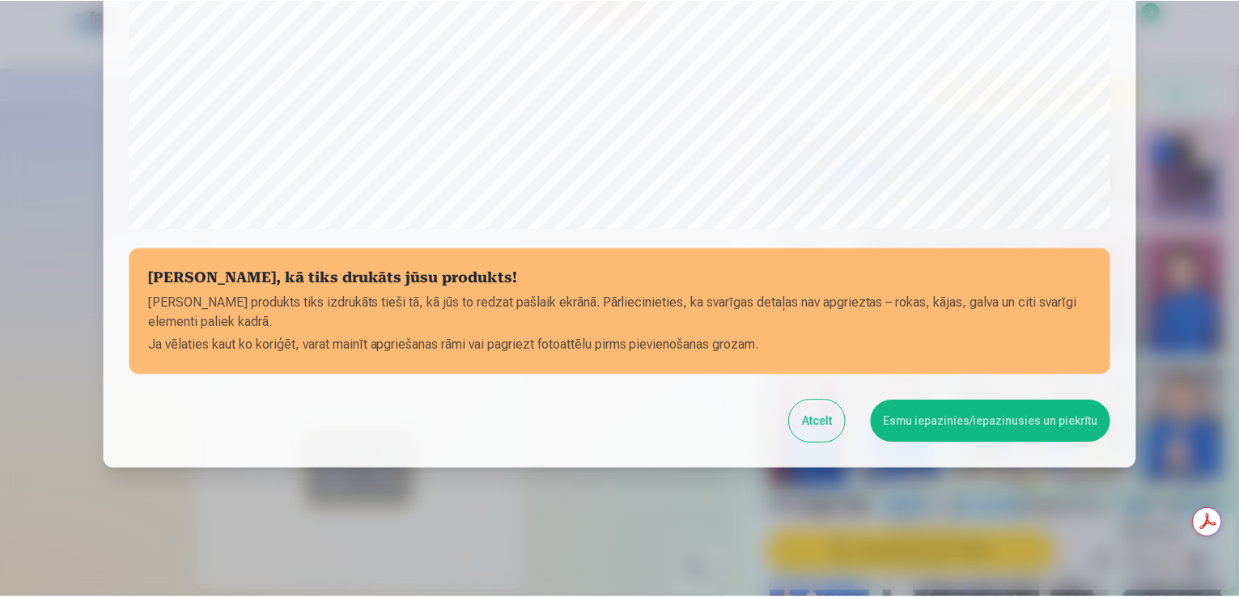
scroll to position [568, 0]
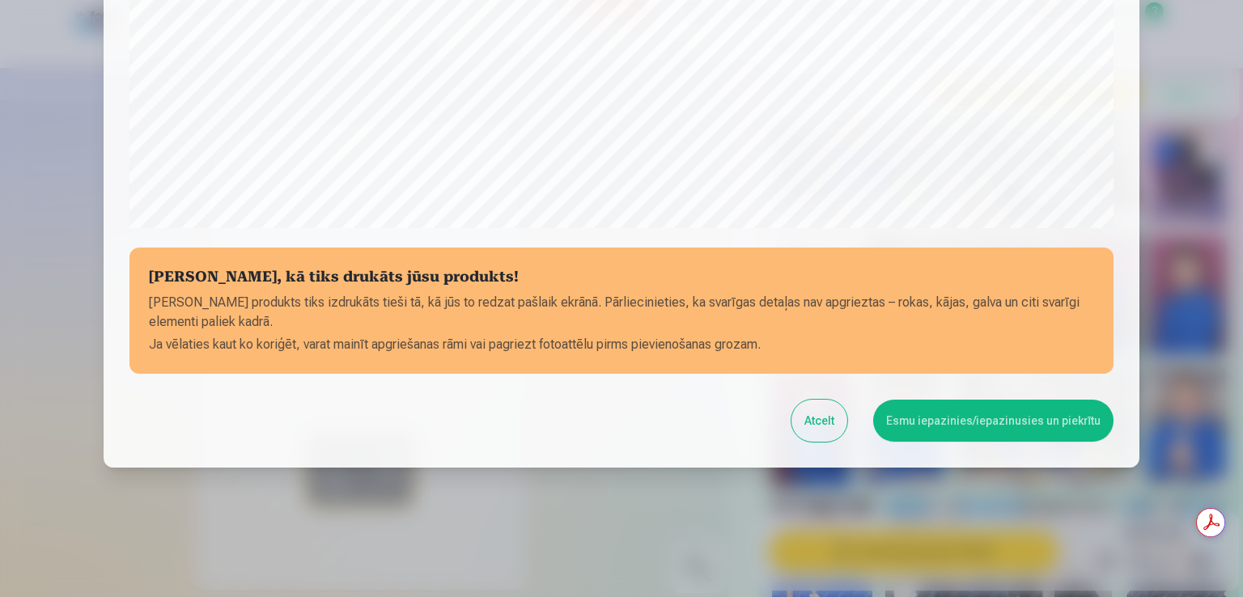
click at [894, 424] on button "Esmu iepazinies/iepazinusies un piekrītu" at bounding box center [993, 421] width 240 height 42
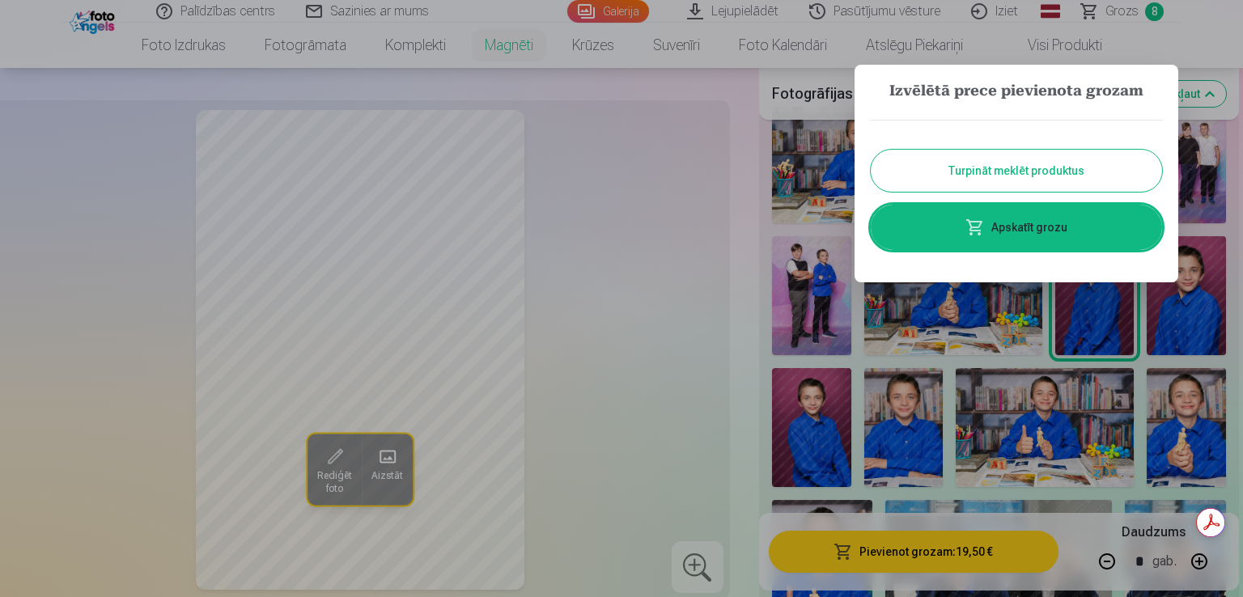
click at [662, 102] on div at bounding box center [621, 298] width 1243 height 597
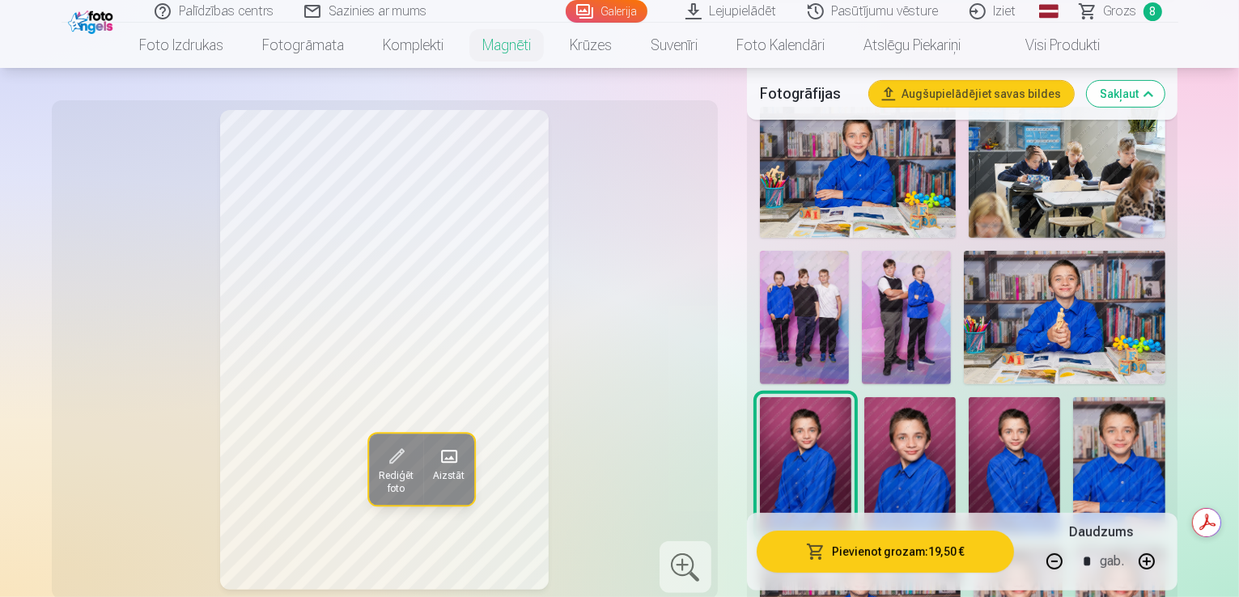
click at [755, 12] on link "Lejupielādēt" at bounding box center [732, 11] width 122 height 23
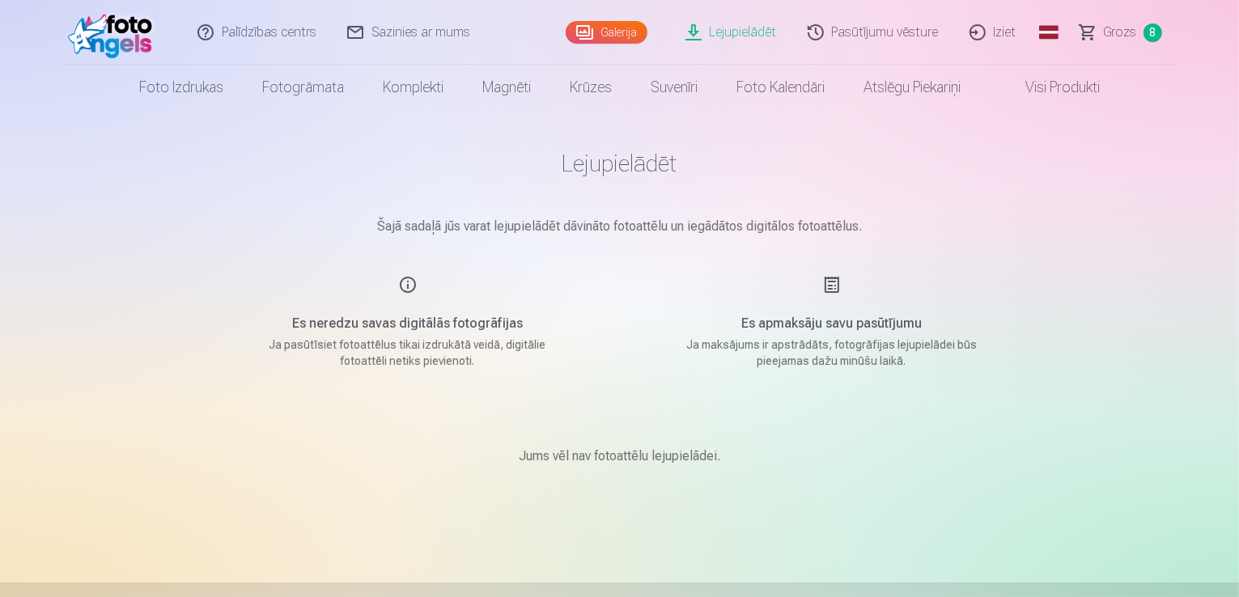
click at [1107, 36] on span "Grozs" at bounding box center [1120, 32] width 33 height 19
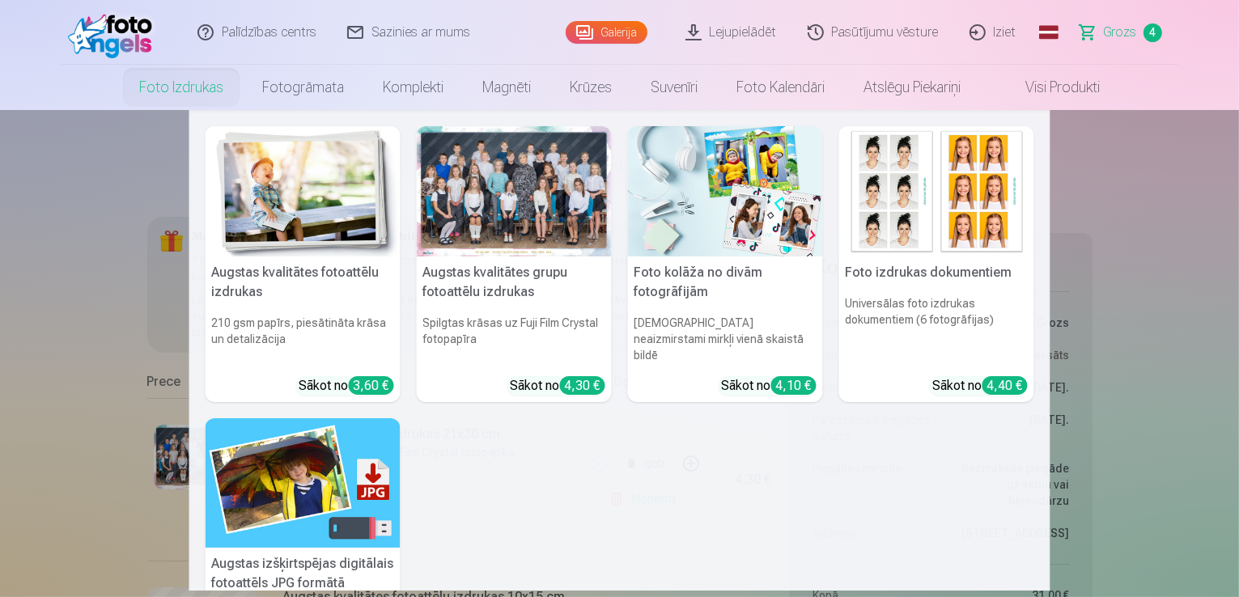
click at [189, 90] on link "Foto izdrukas" at bounding box center [181, 87] width 123 height 45
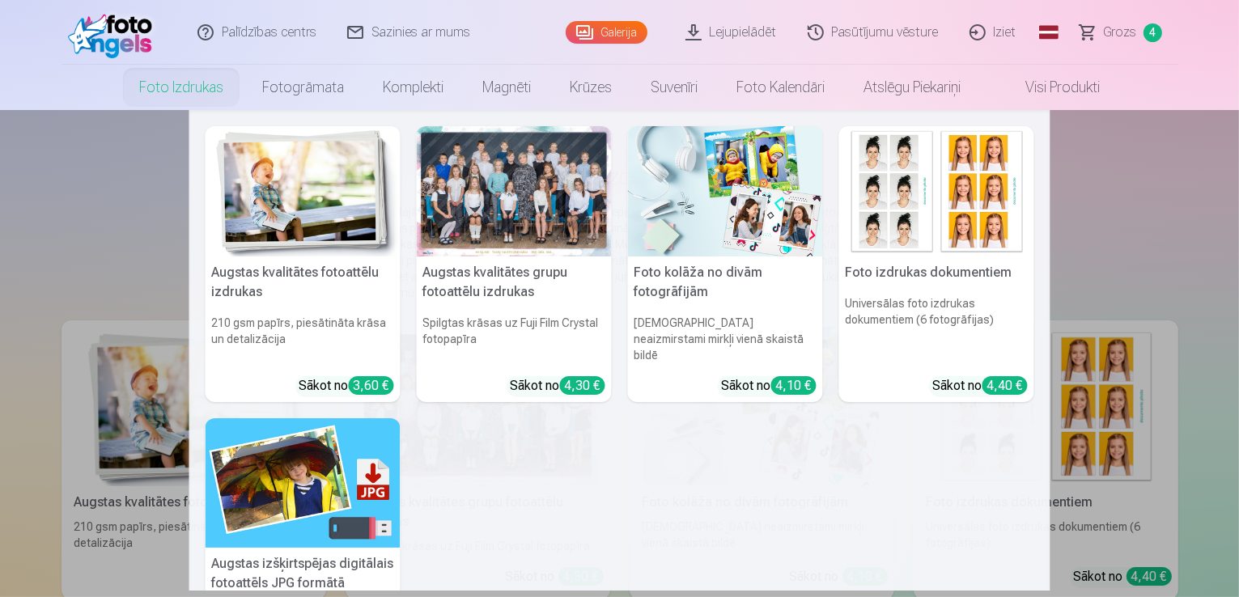
click at [184, 89] on link "Foto izdrukas" at bounding box center [181, 87] width 123 height 45
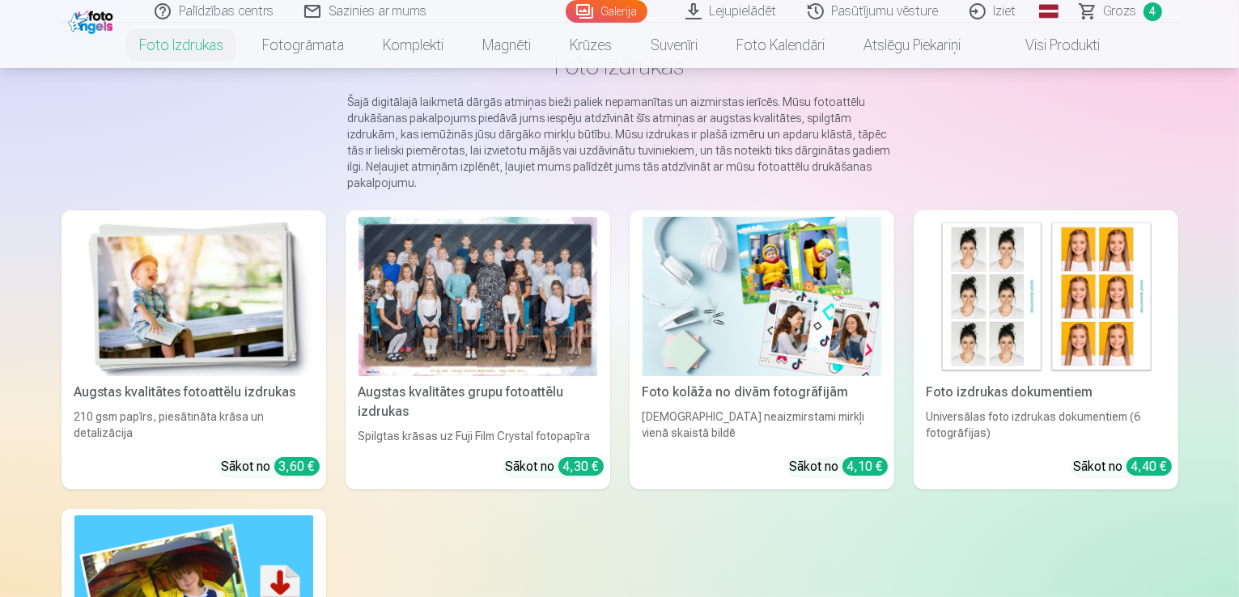
scroll to position [243, 0]
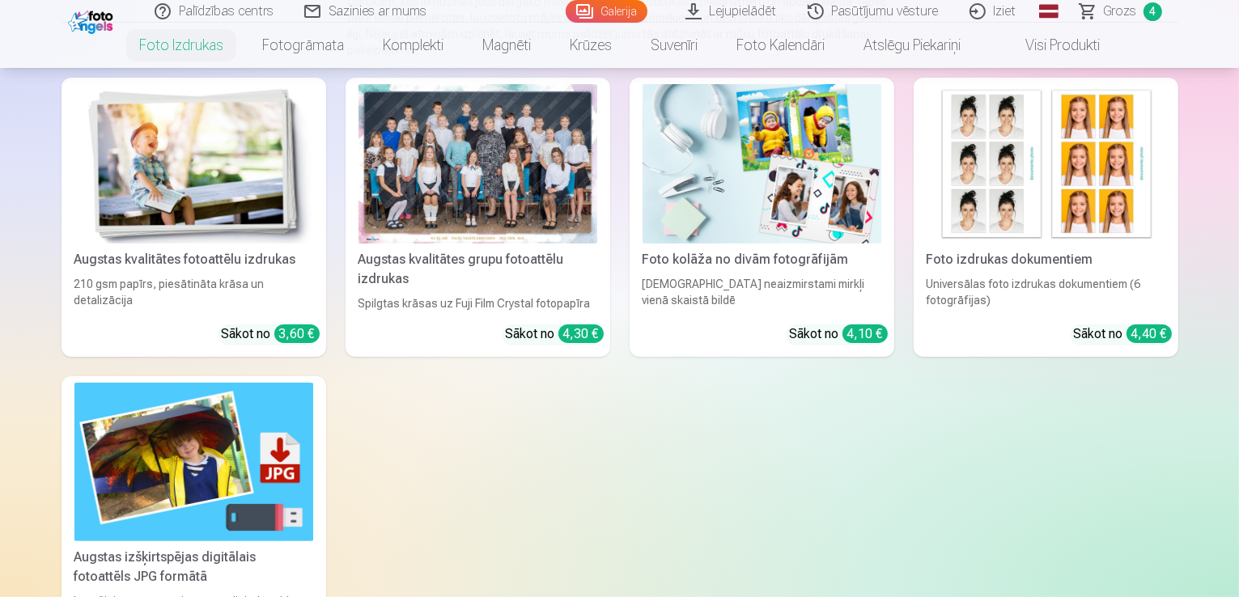
click at [209, 244] on img at bounding box center [193, 163] width 239 height 159
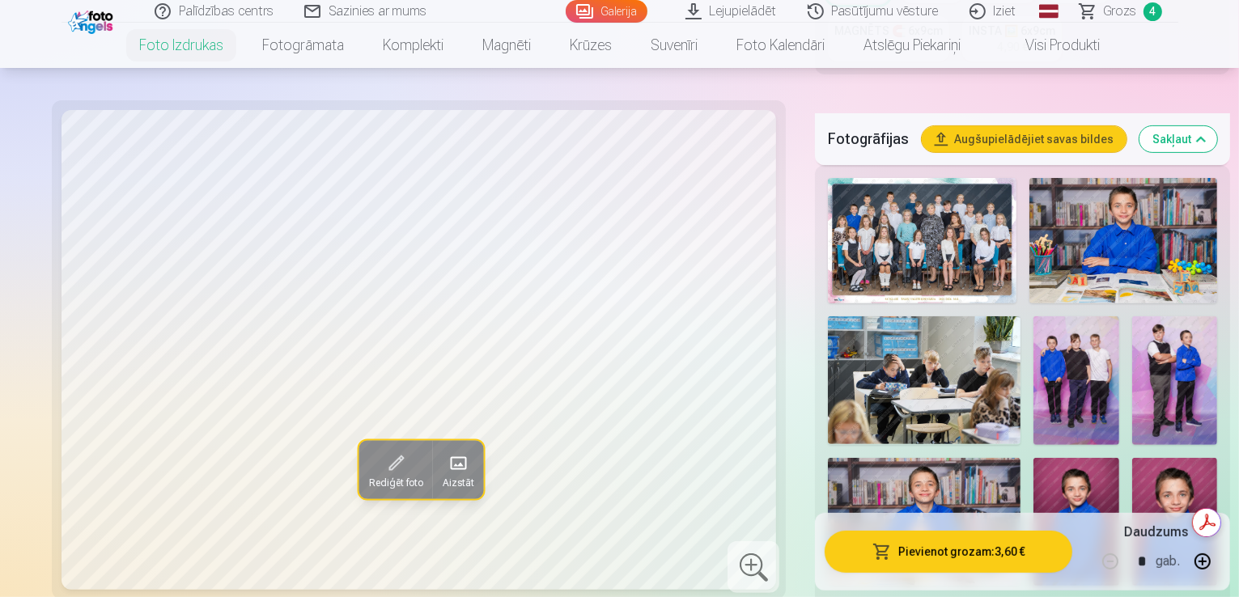
click at [1170, 363] on img at bounding box center [1175, 380] width 86 height 129
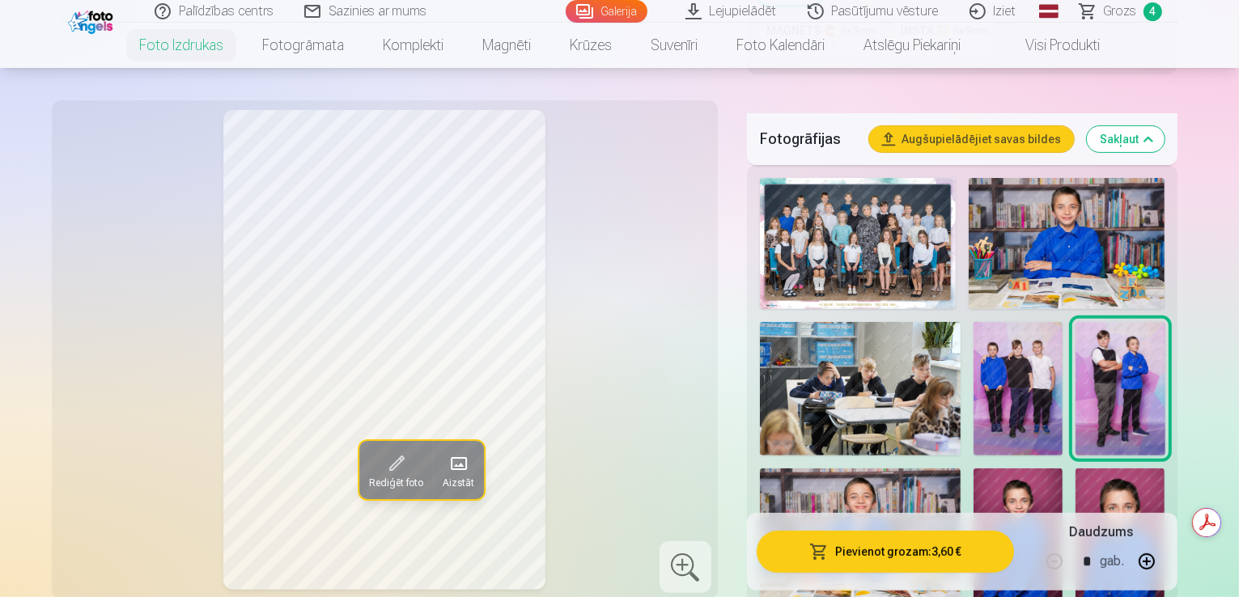
click at [1063, 363] on img at bounding box center [1018, 389] width 89 height 134
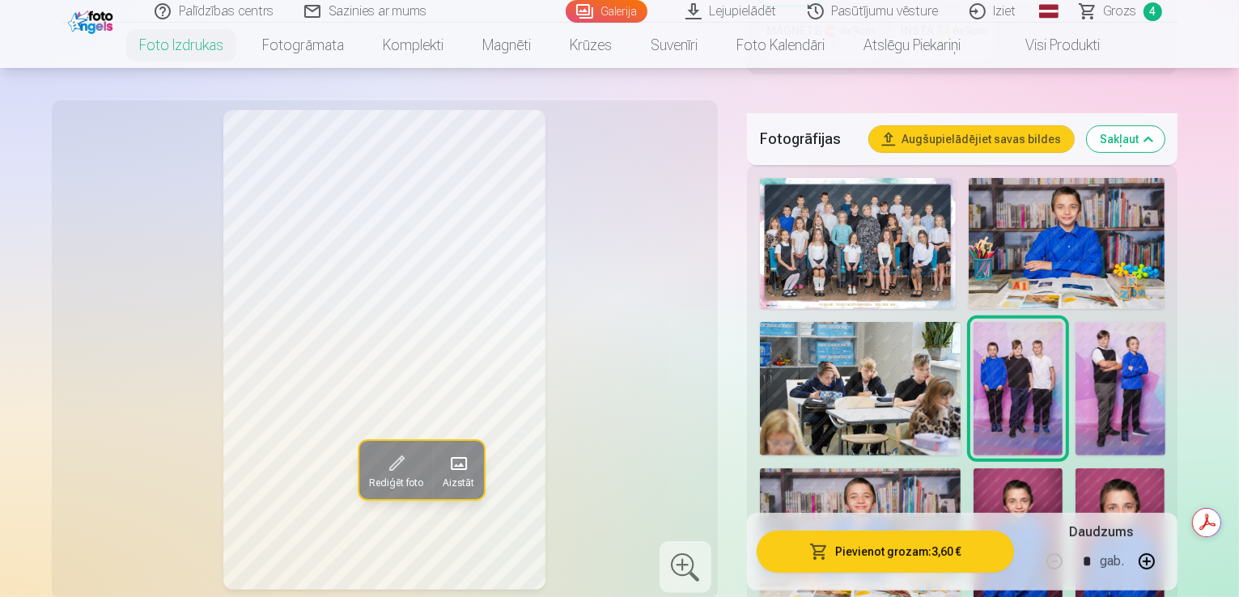
click at [1156, 372] on img at bounding box center [1120, 389] width 89 height 134
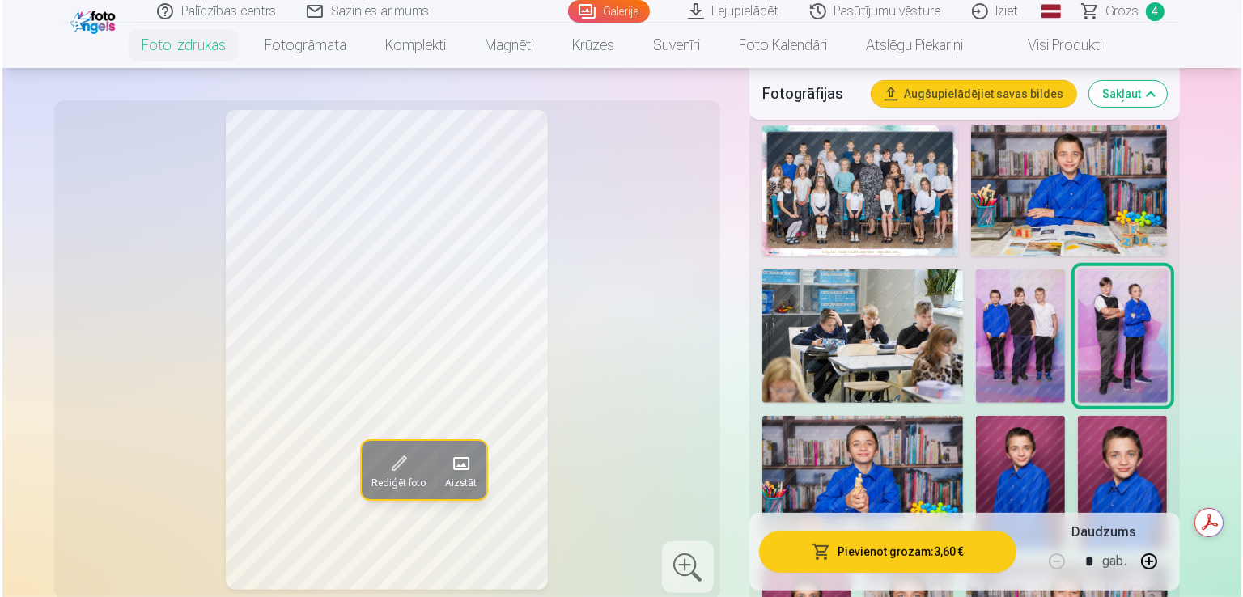
scroll to position [567, 0]
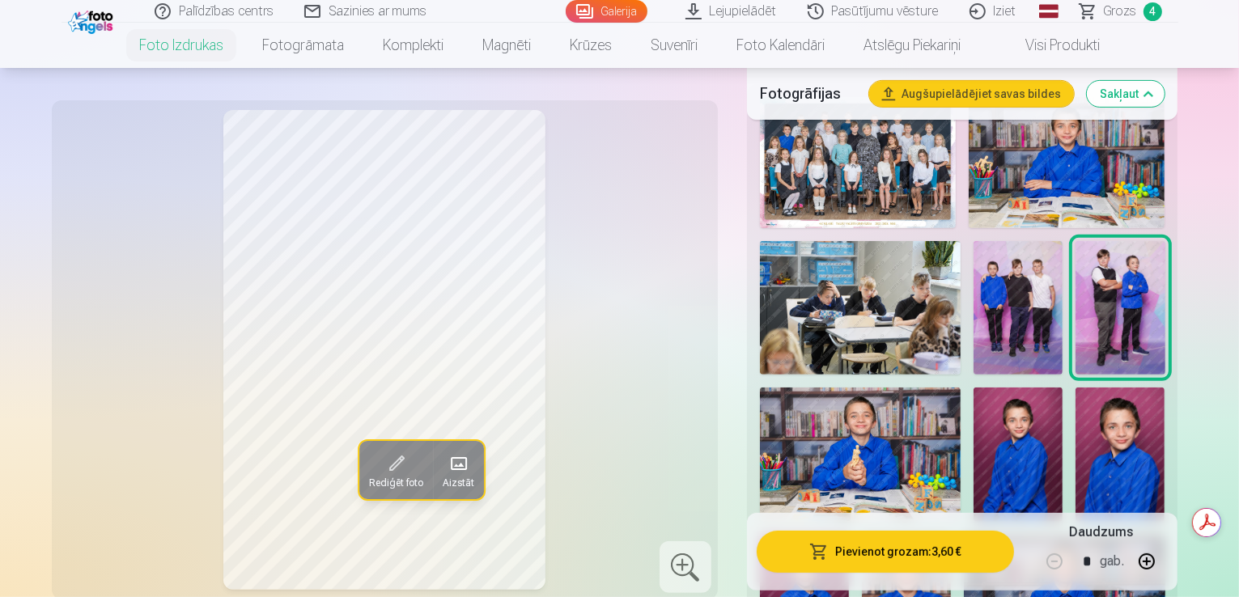
click at [829, 554] on span "button" at bounding box center [818, 552] width 19 height 16
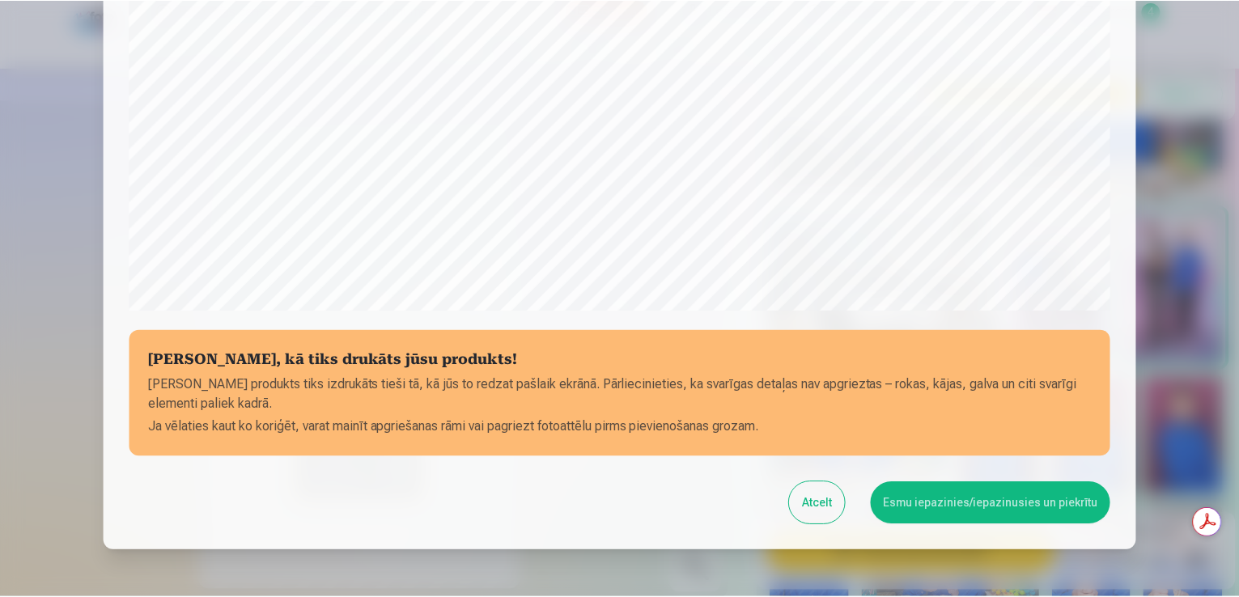
scroll to position [568, 0]
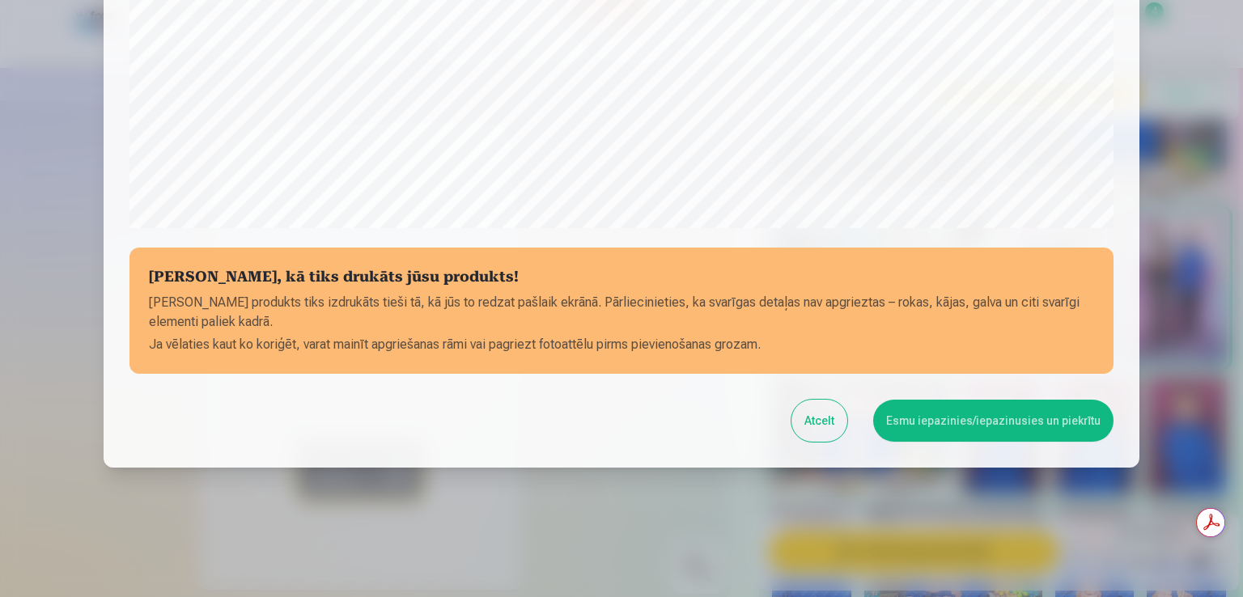
click at [830, 428] on button "Atcelt" at bounding box center [820, 421] width 56 height 42
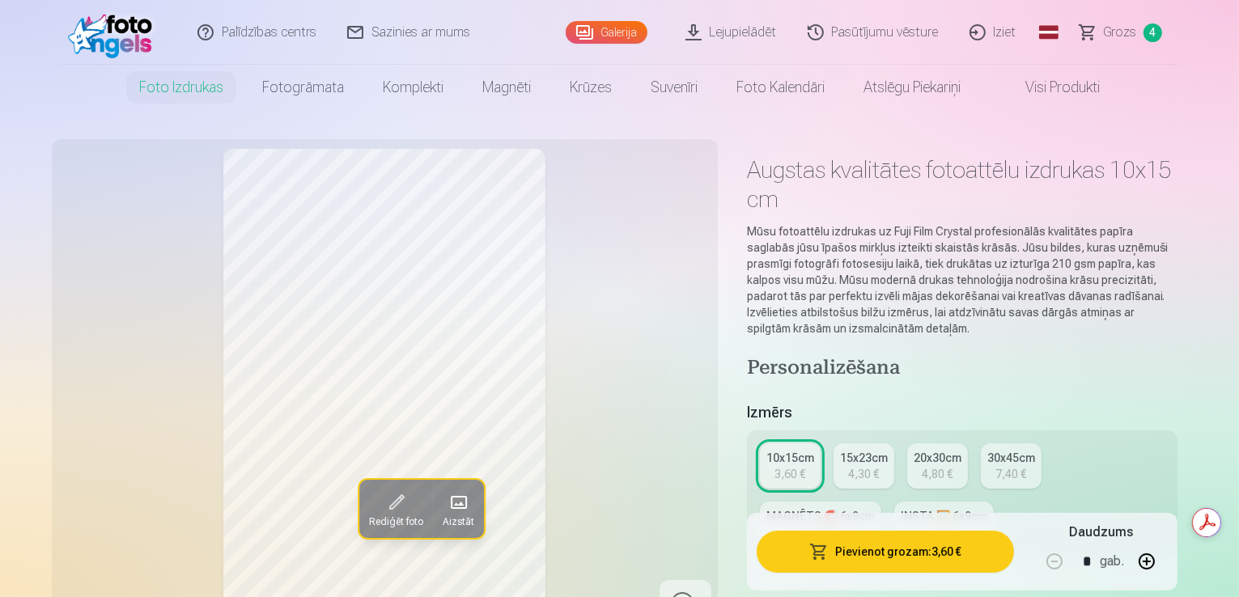
scroll to position [0, 0]
click at [1120, 40] on span "Grozs" at bounding box center [1120, 32] width 33 height 19
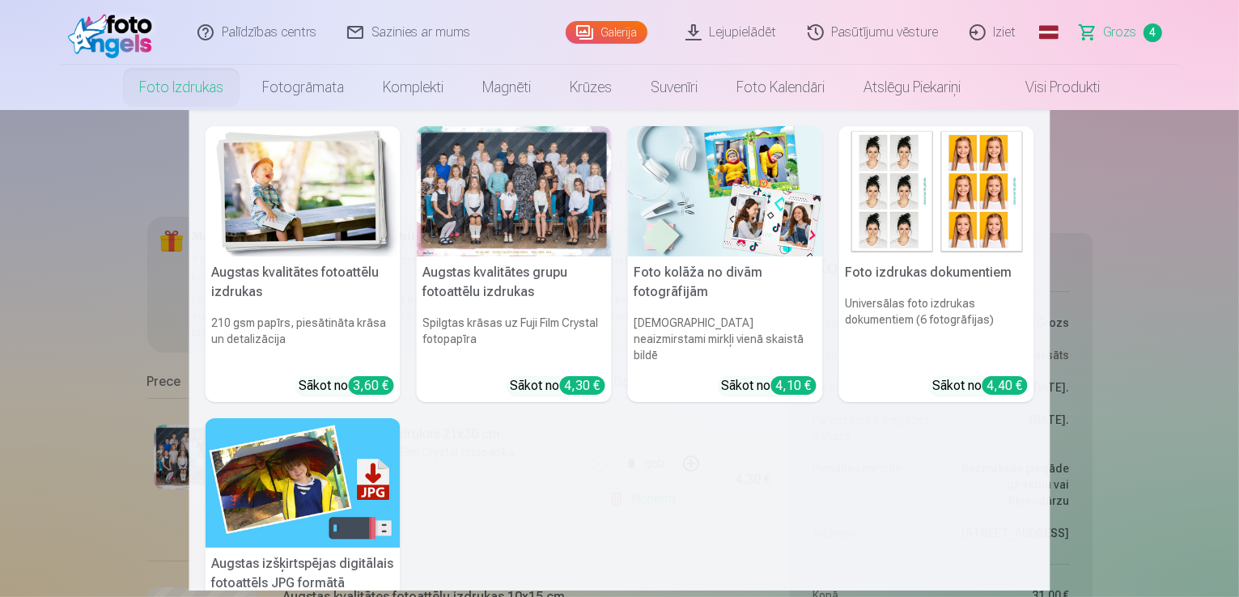
click at [182, 94] on link "Foto izdrukas" at bounding box center [181, 87] width 123 height 45
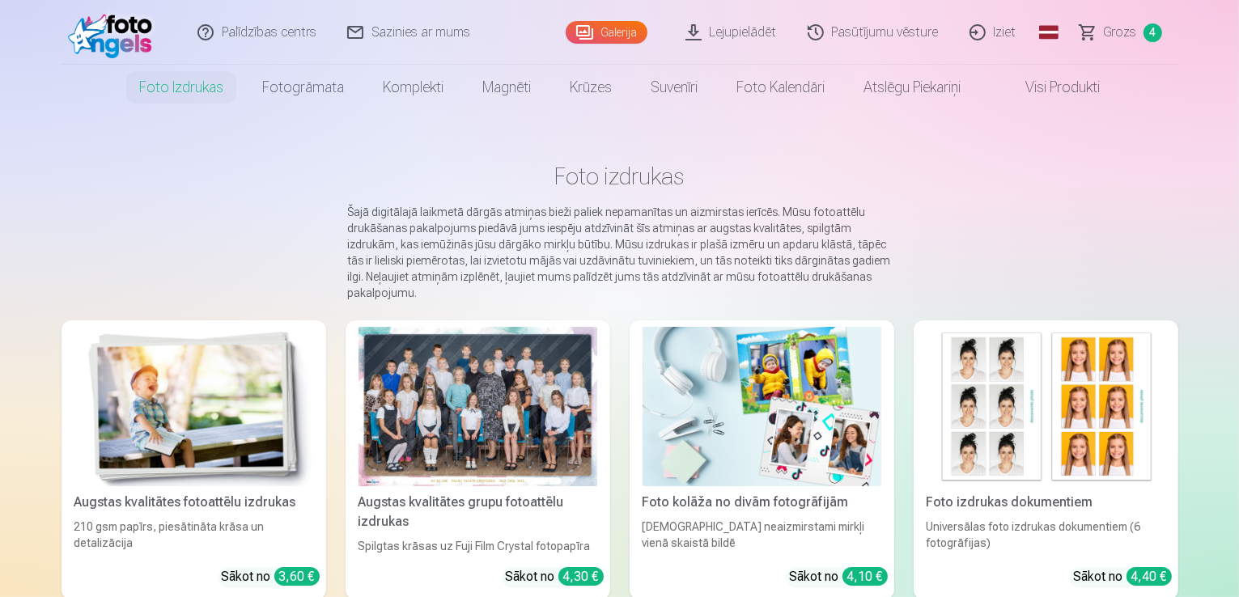
click at [168, 399] on img at bounding box center [193, 406] width 239 height 159
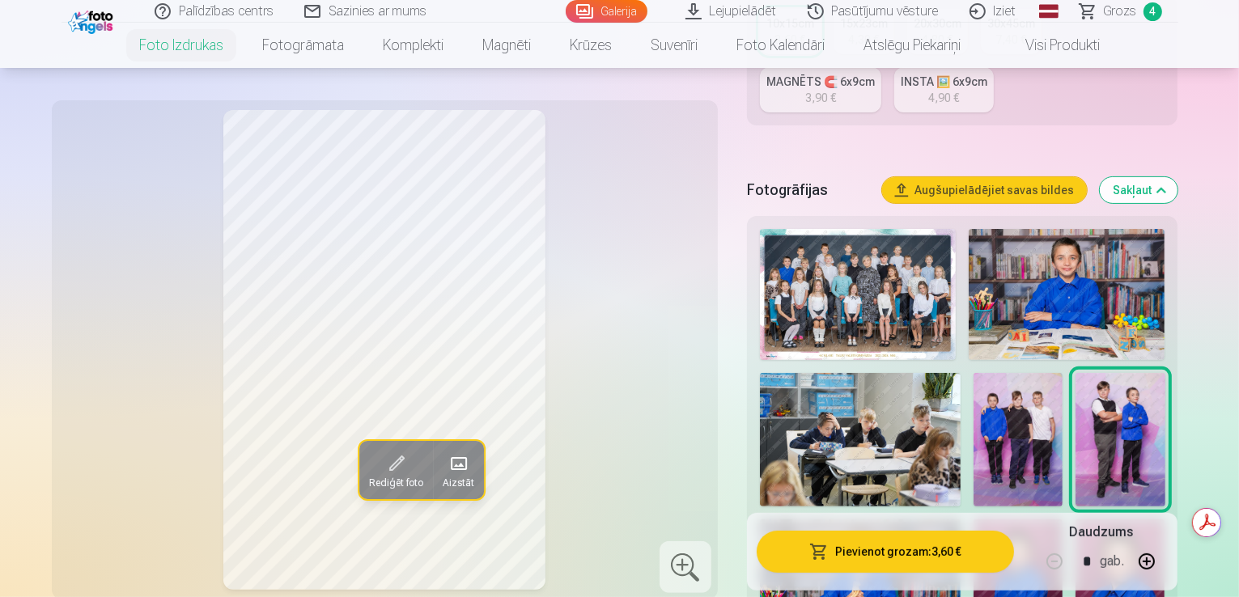
scroll to position [567, 0]
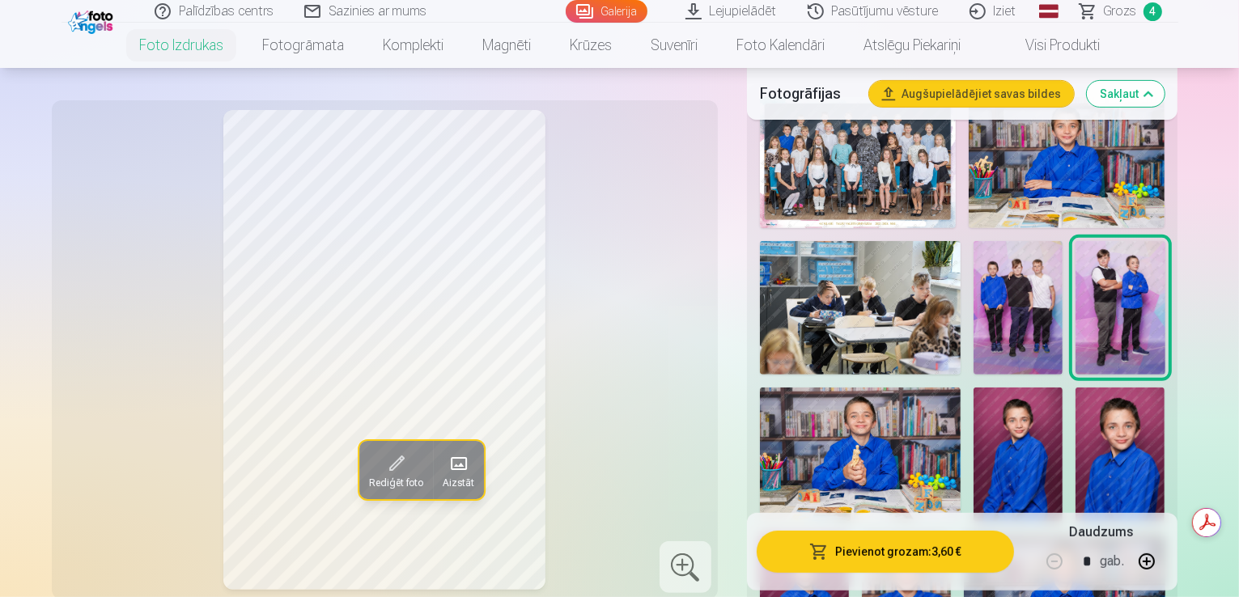
click at [1063, 336] on img at bounding box center [1018, 308] width 89 height 134
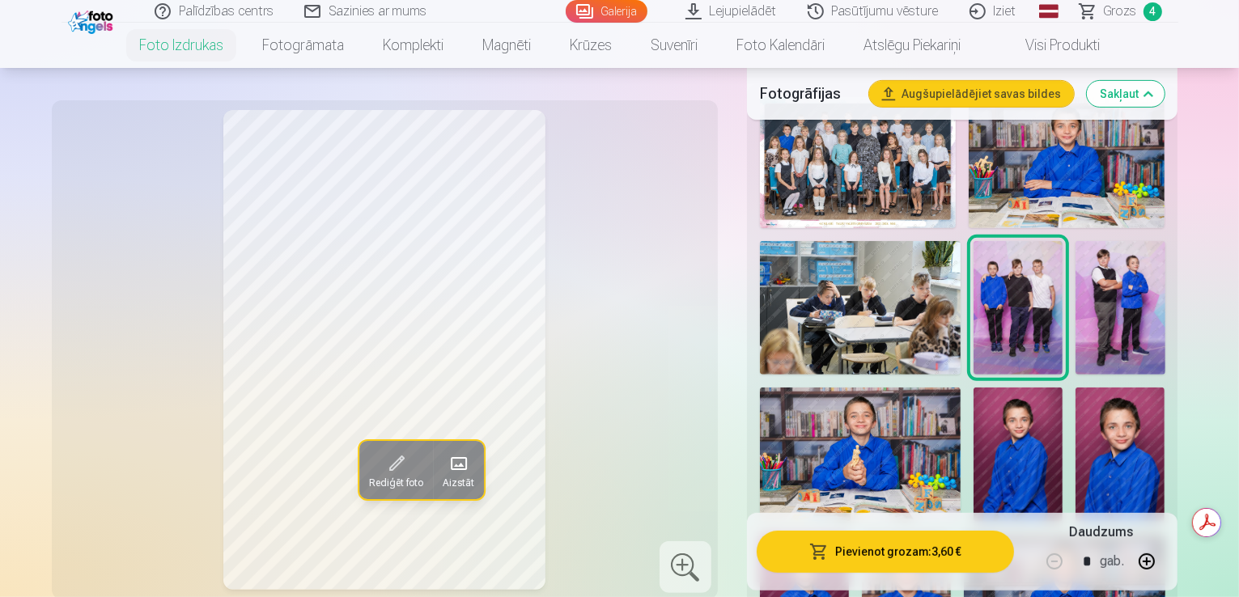
click at [1165, 284] on img at bounding box center [1120, 308] width 89 height 134
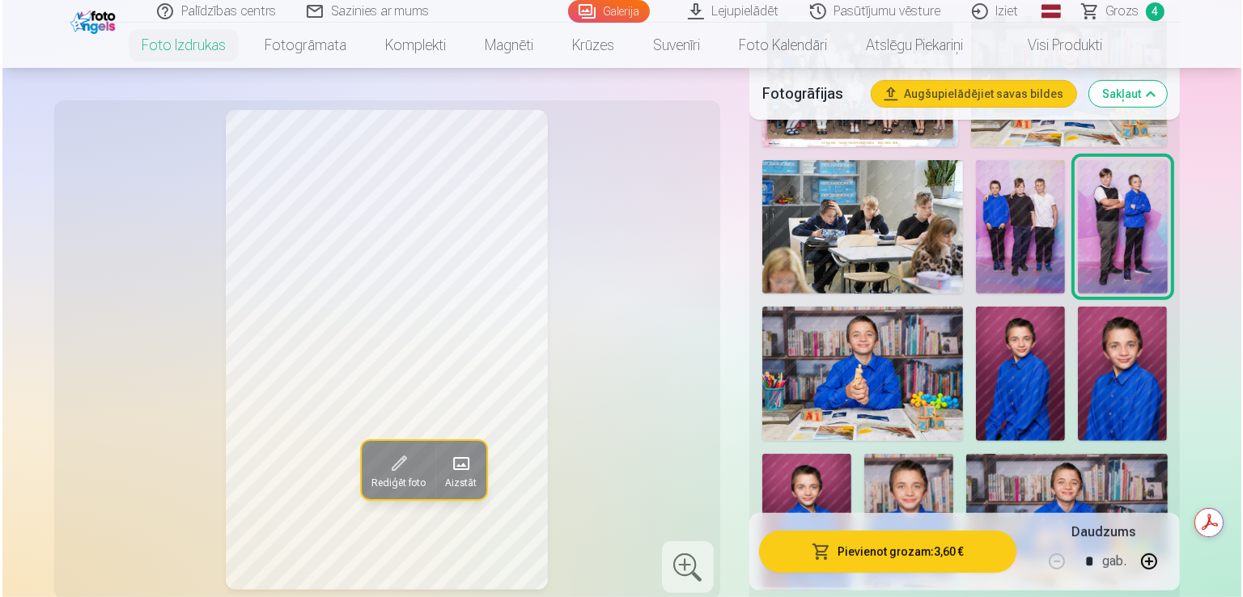
scroll to position [0, 0]
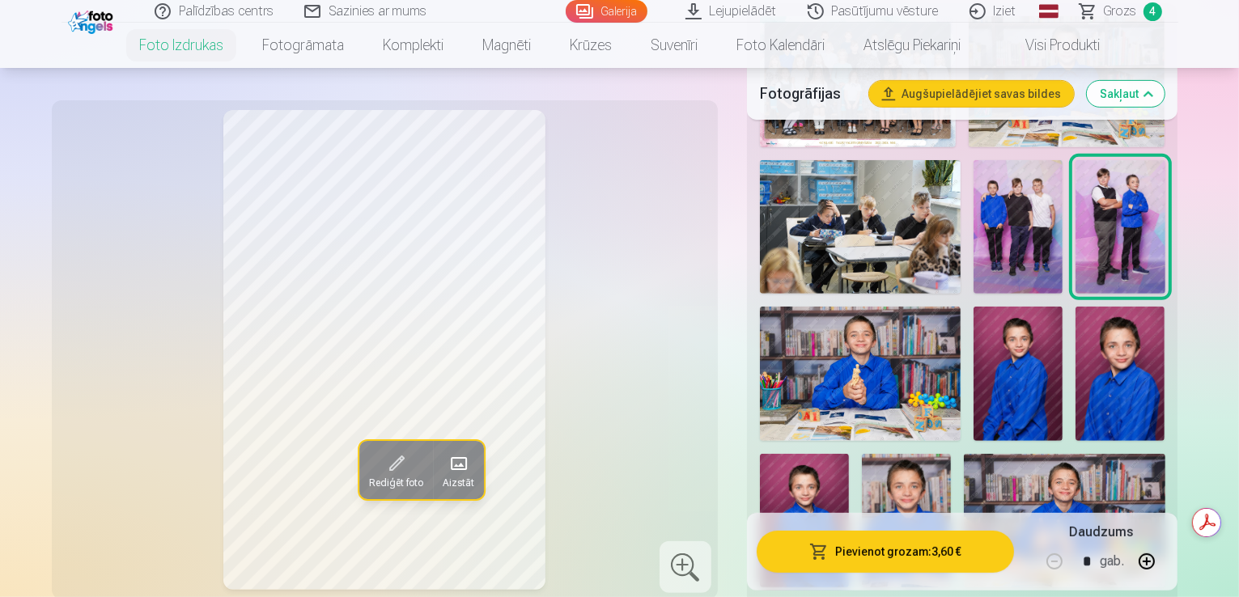
click at [822, 547] on button "Pievienot grozam : 3,60 €" at bounding box center [886, 552] width 258 height 42
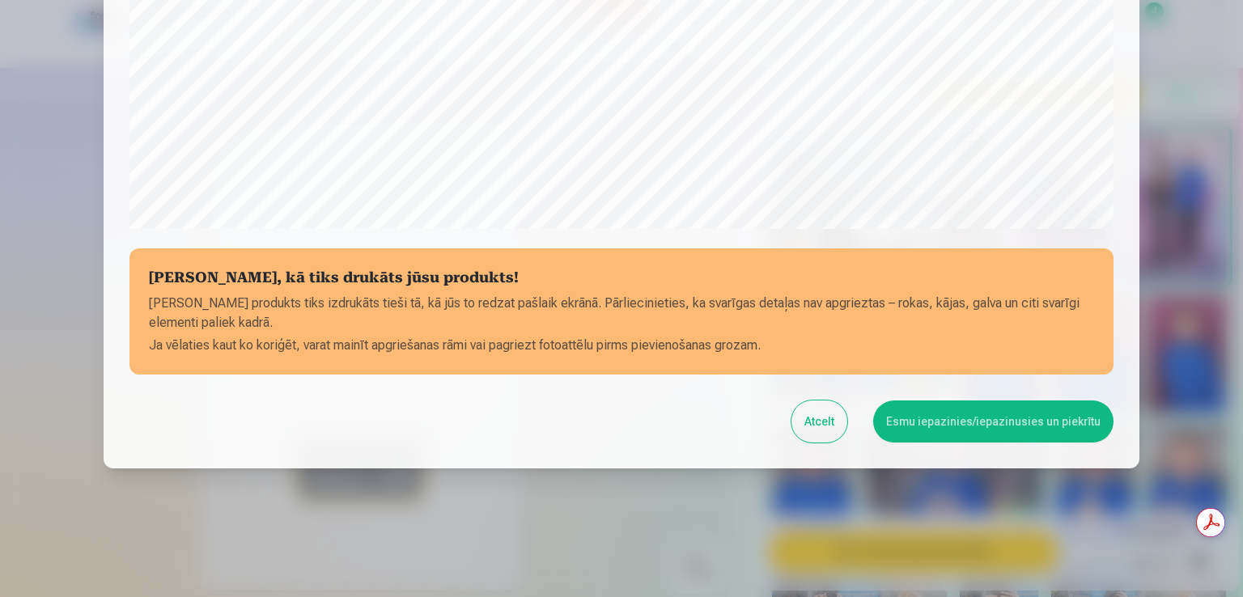
scroll to position [568, 0]
click at [926, 432] on button "Esmu iepazinies/iepazinusies un piekrītu" at bounding box center [993, 421] width 240 height 42
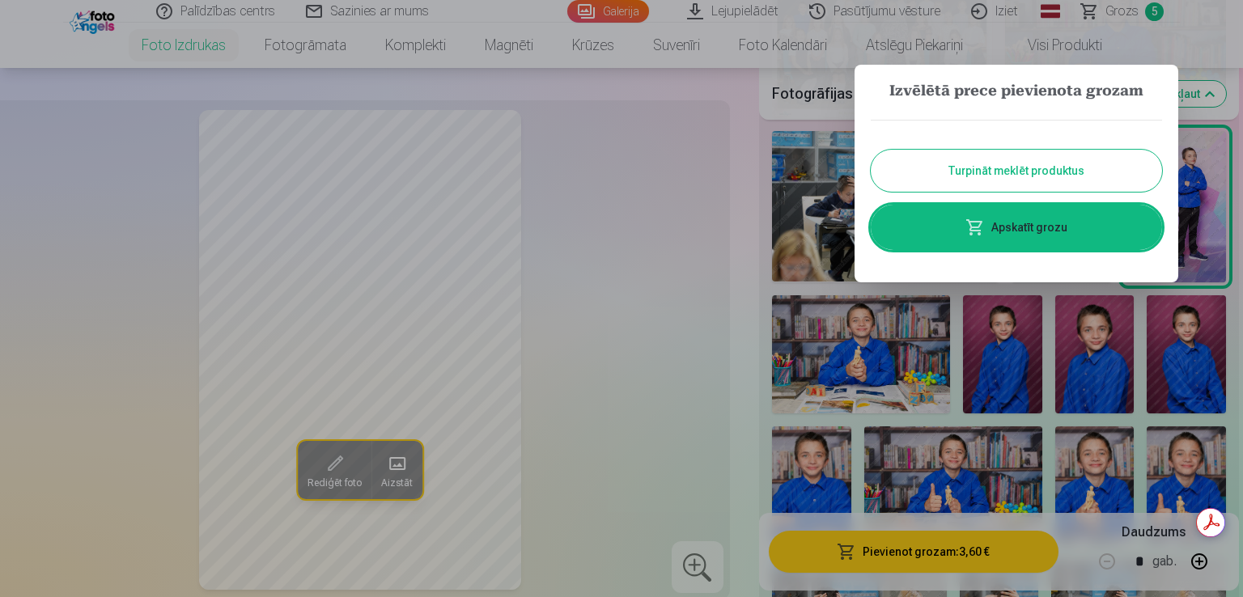
click at [1044, 227] on link "Apskatīt grozu" at bounding box center [1016, 227] width 291 height 45
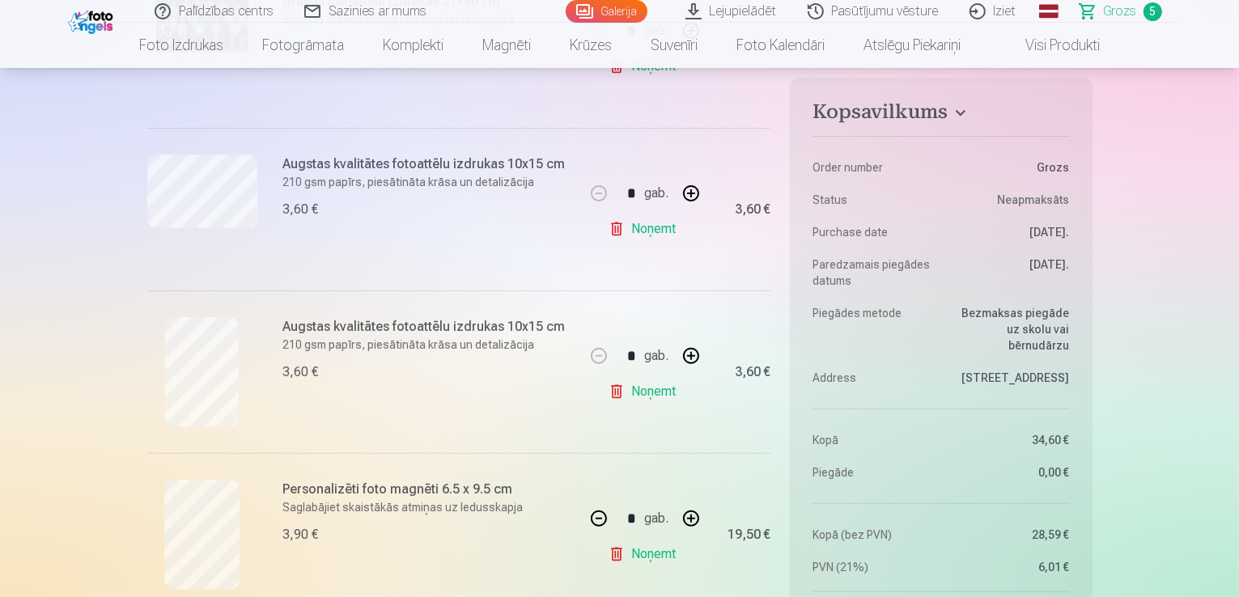
scroll to position [405, 0]
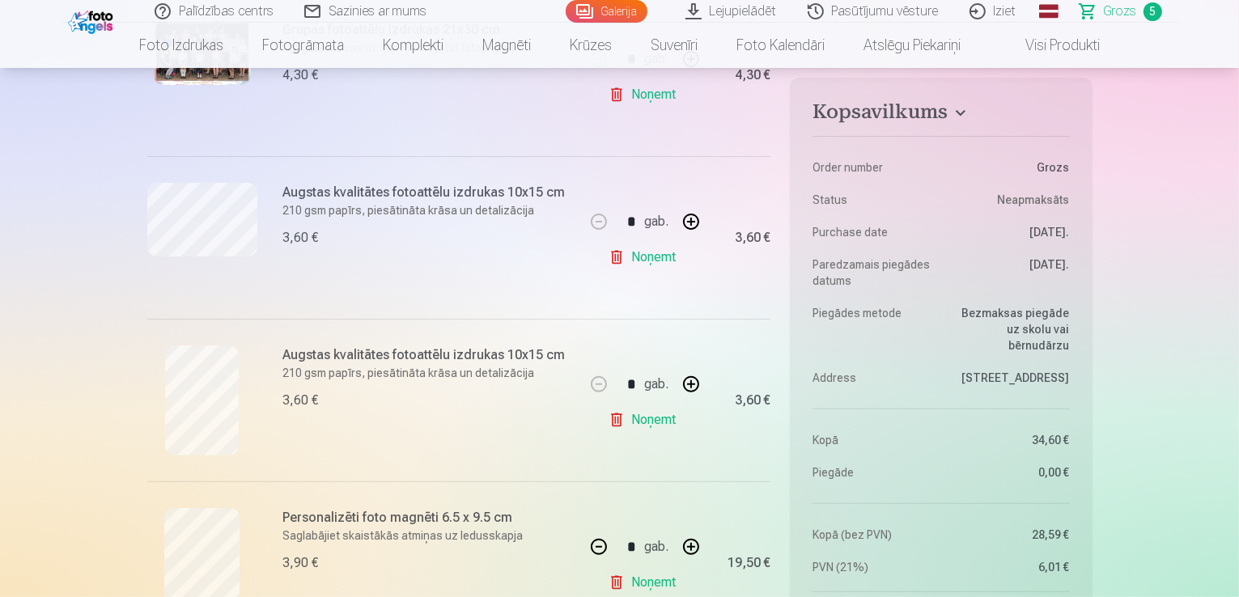
click at [650, 257] on link "Noņemt" at bounding box center [646, 257] width 74 height 32
type input "*"
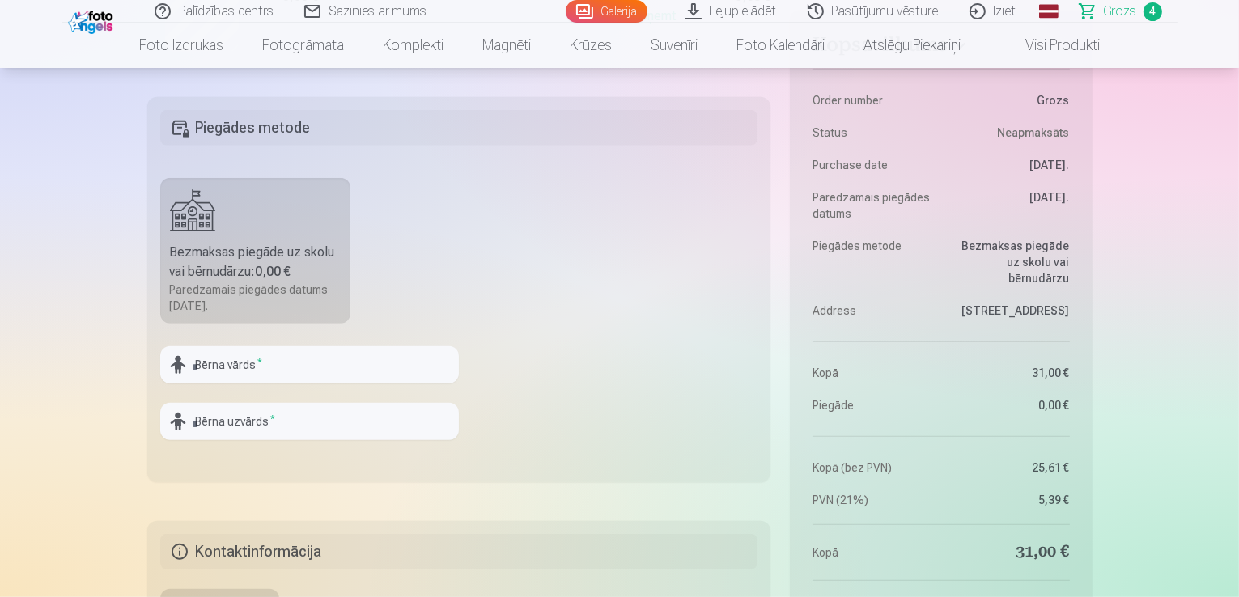
scroll to position [1214, 0]
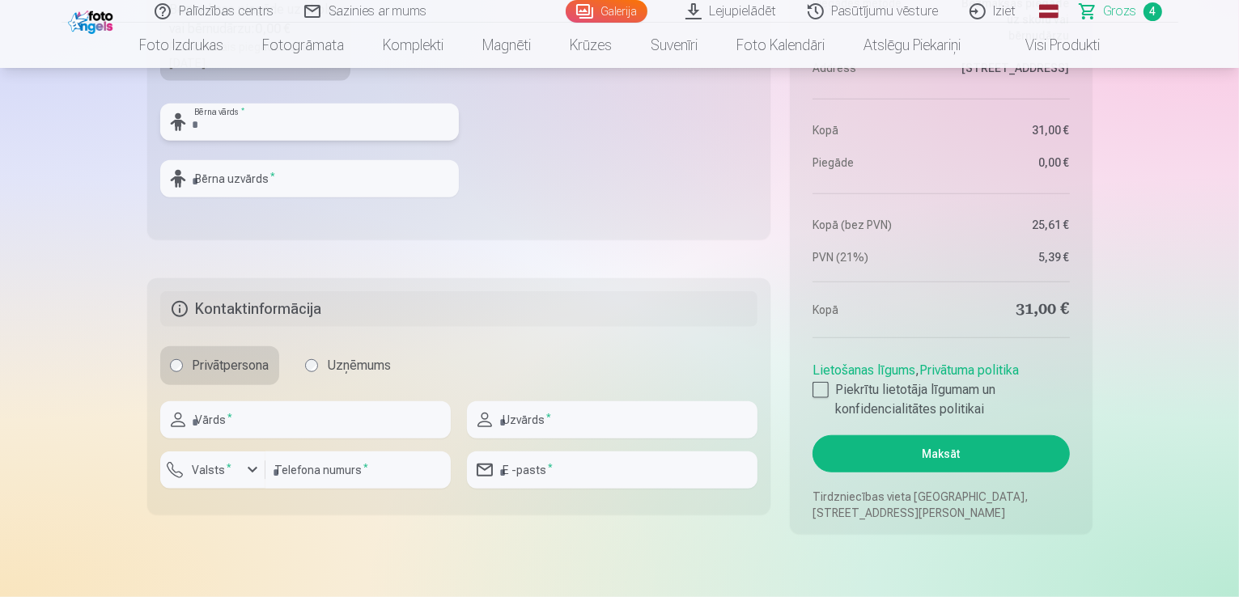
click at [359, 119] on input "text" at bounding box center [309, 122] width 299 height 37
type input "*"
type input "******"
click at [314, 160] on input "text" at bounding box center [309, 178] width 299 height 37
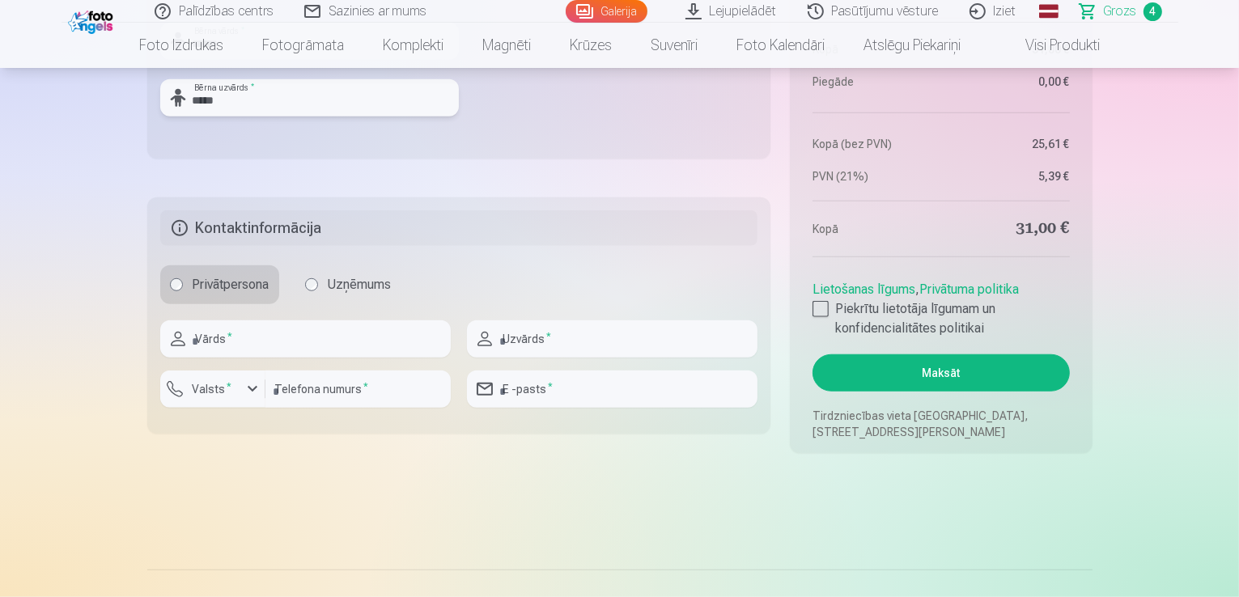
type input "*****"
click at [223, 340] on input "text" at bounding box center [305, 339] width 291 height 37
type input "****"
type input "**********"
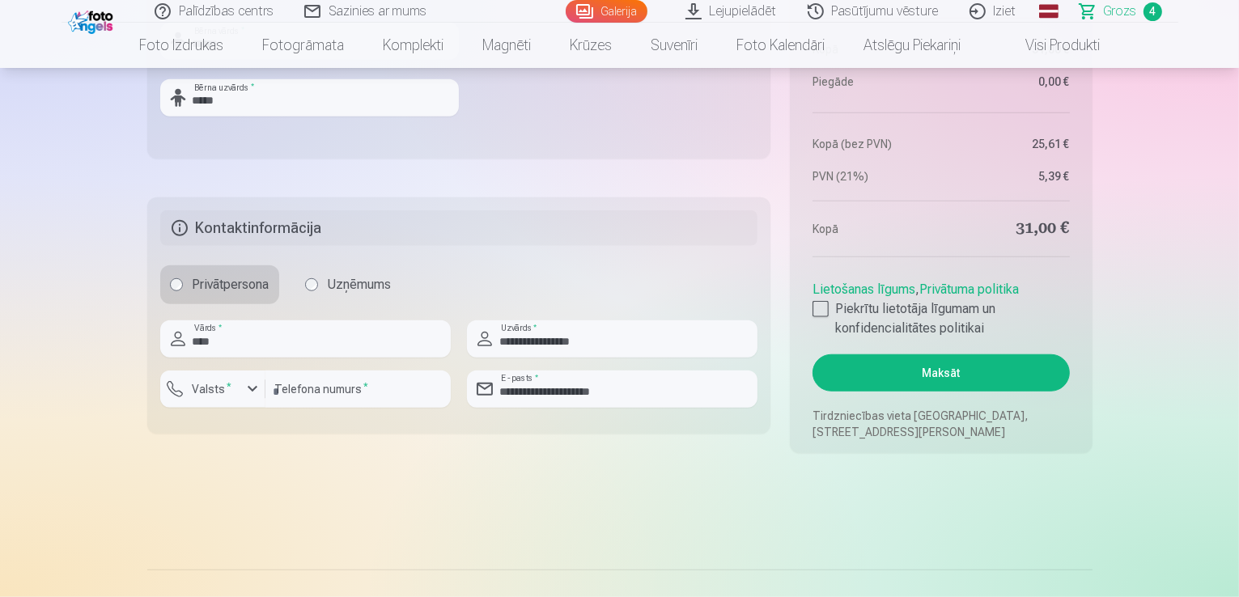
click at [298, 412] on div at bounding box center [357, 414] width 185 height 13
click at [298, 411] on div at bounding box center [357, 414] width 185 height 13
click at [300, 397] on input "number" at bounding box center [357, 389] width 185 height 37
type input "********"
click at [826, 308] on div at bounding box center [821, 309] width 16 height 16
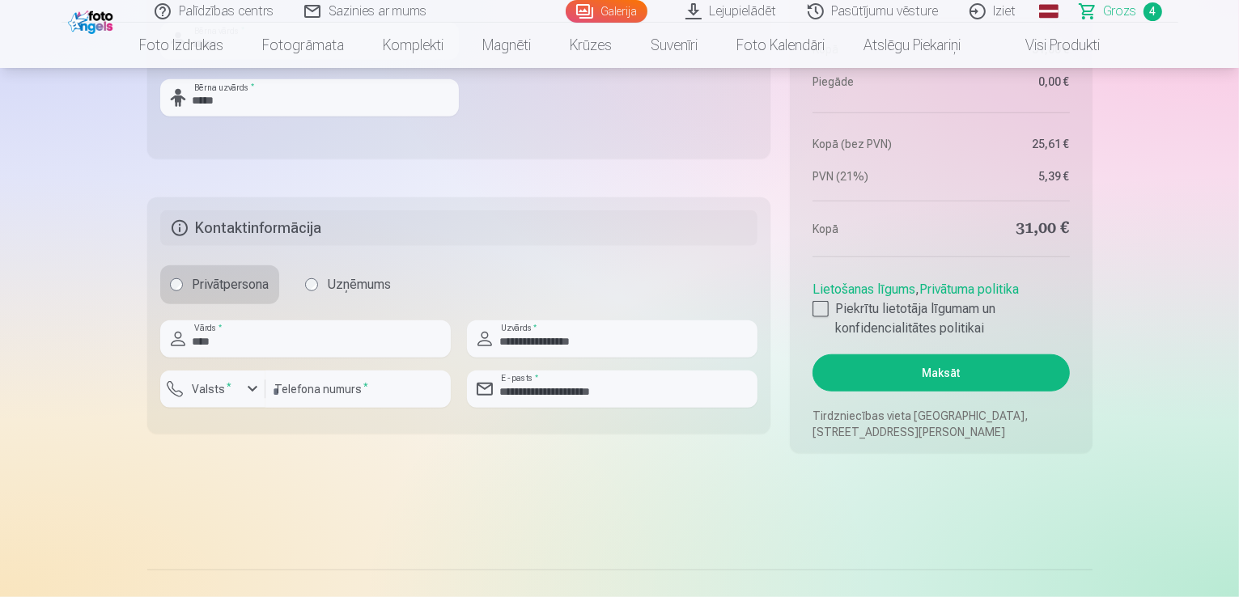
click at [898, 372] on button "Maksāt" at bounding box center [941, 373] width 257 height 37
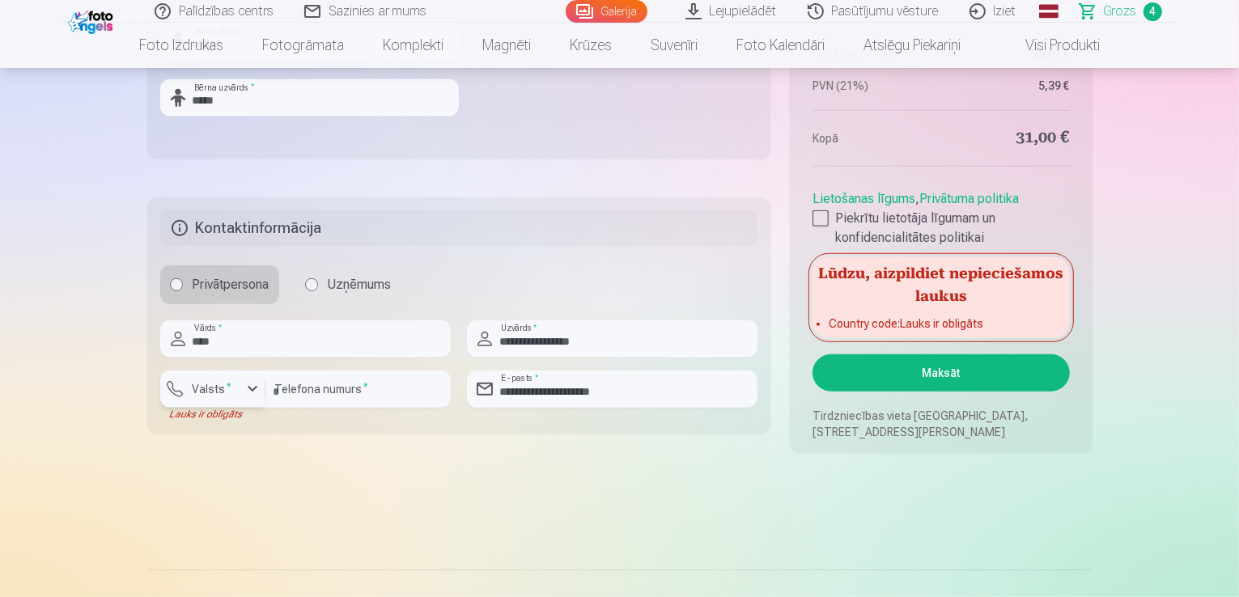
click at [227, 392] on label "Valsts *" at bounding box center [212, 389] width 53 height 16
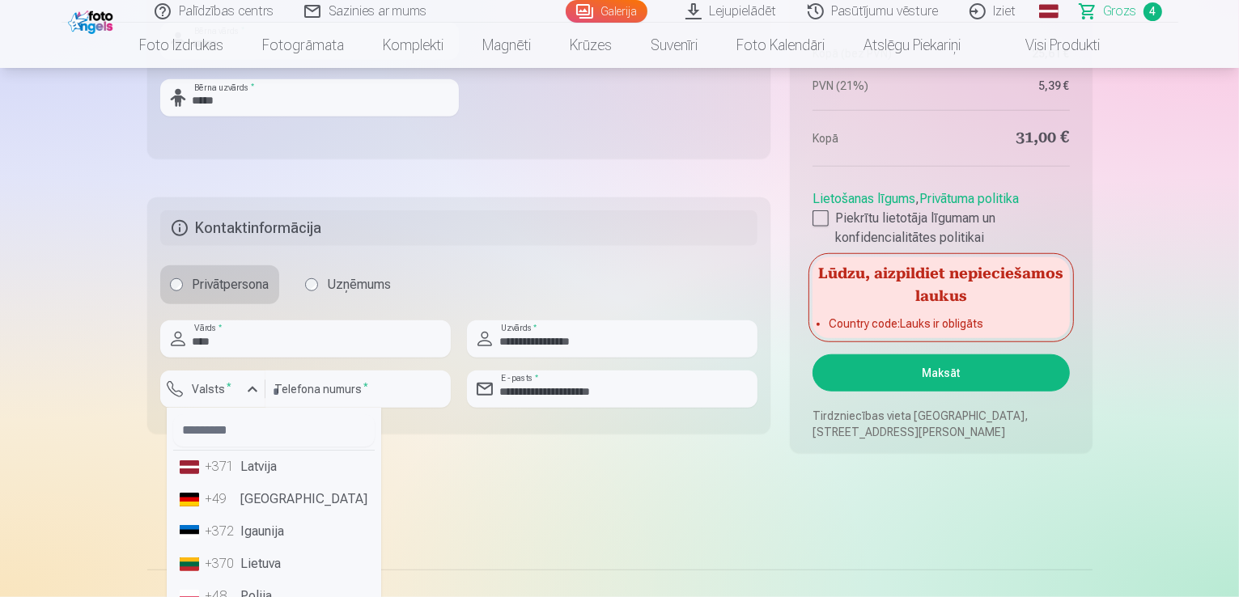
click at [223, 469] on div "+371" at bounding box center [222, 466] width 32 height 19
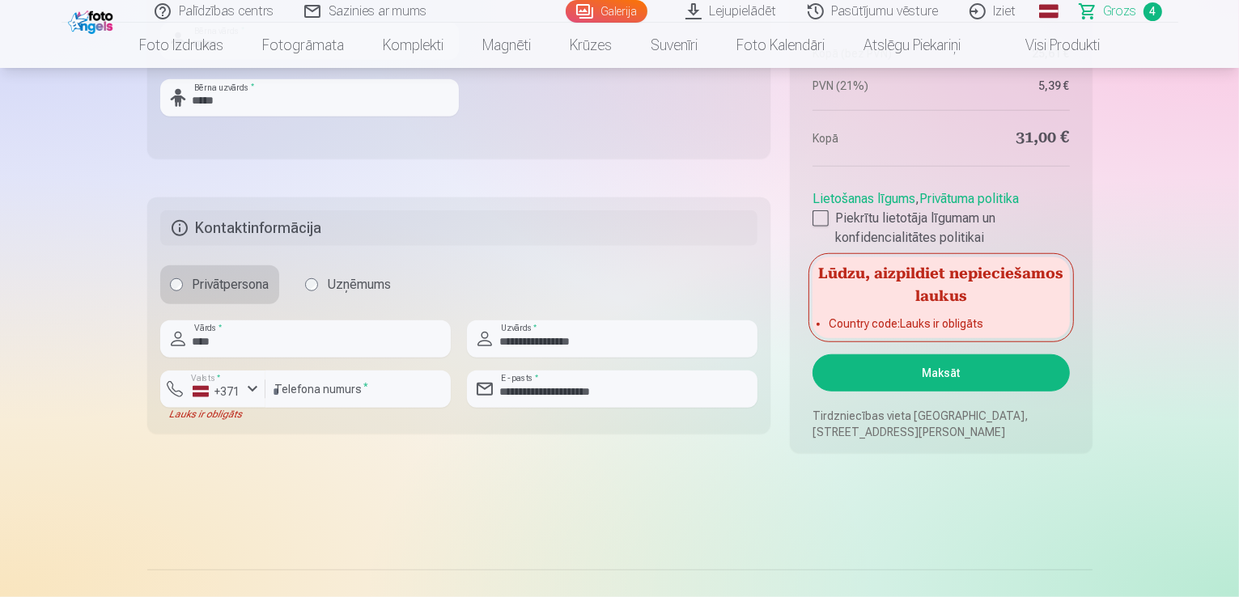
click at [924, 373] on button "Maksāt" at bounding box center [941, 373] width 257 height 37
